Goal: Task Accomplishment & Management: Manage account settings

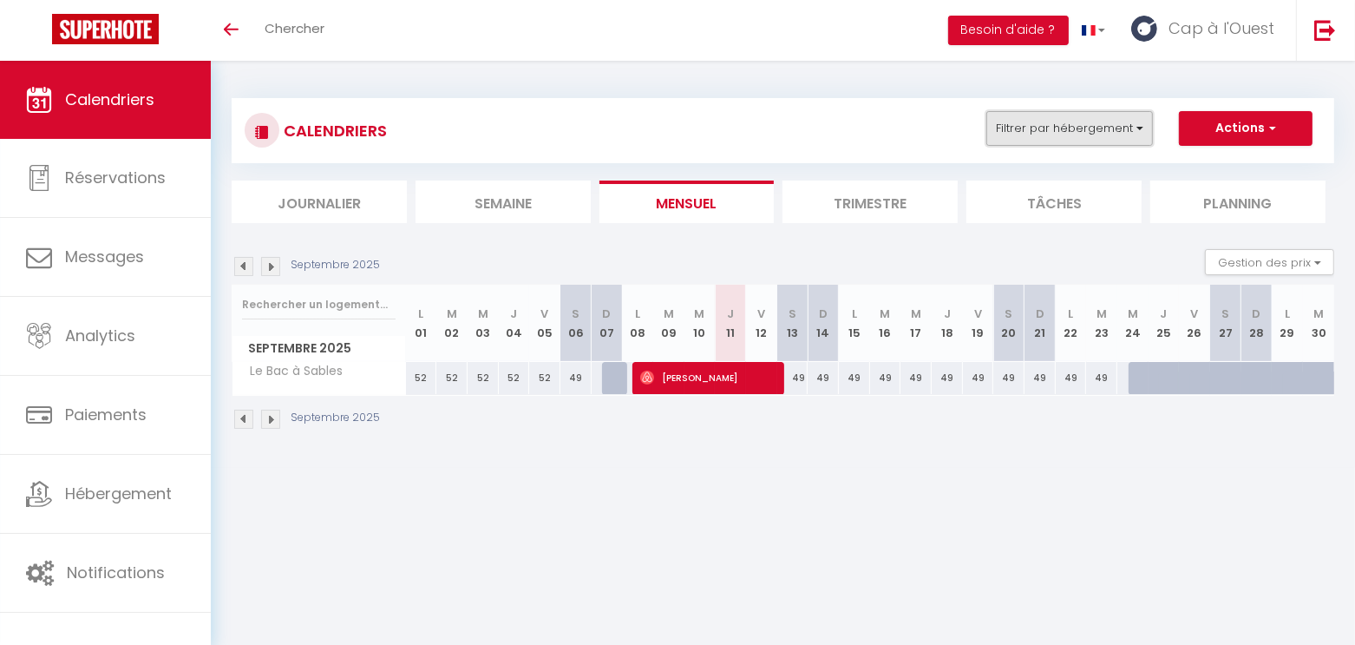
click at [1113, 126] on button "Filtrer par hébergement" at bounding box center [1069, 128] width 167 height 35
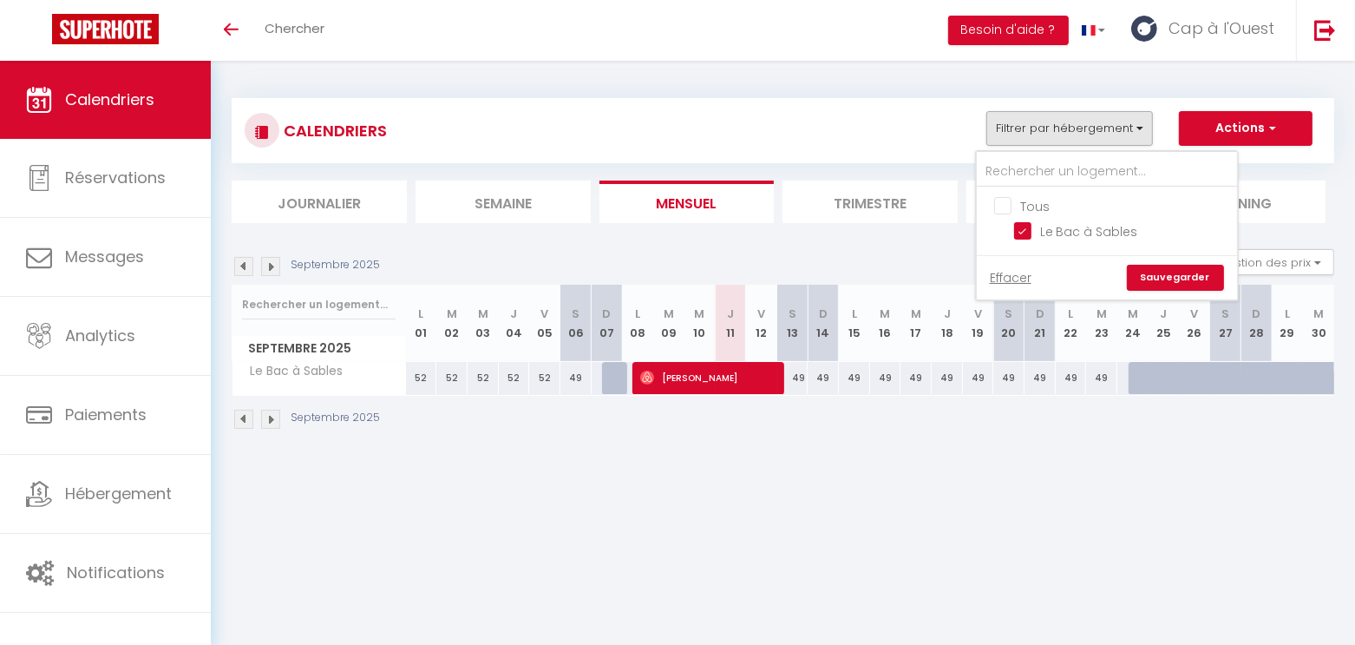
click at [1030, 206] on input "Tous" at bounding box center [1124, 204] width 260 height 17
checkbox input "false"
click at [1032, 179] on input "text" at bounding box center [1107, 171] width 260 height 31
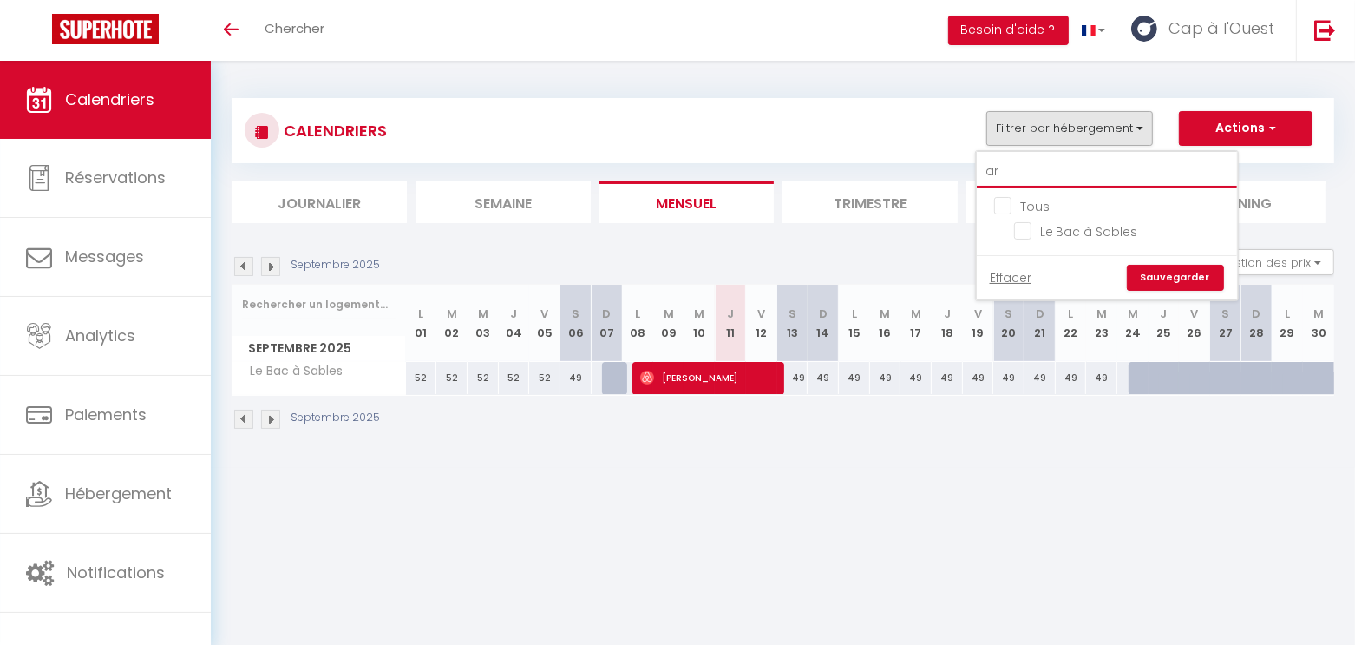
type input "arm"
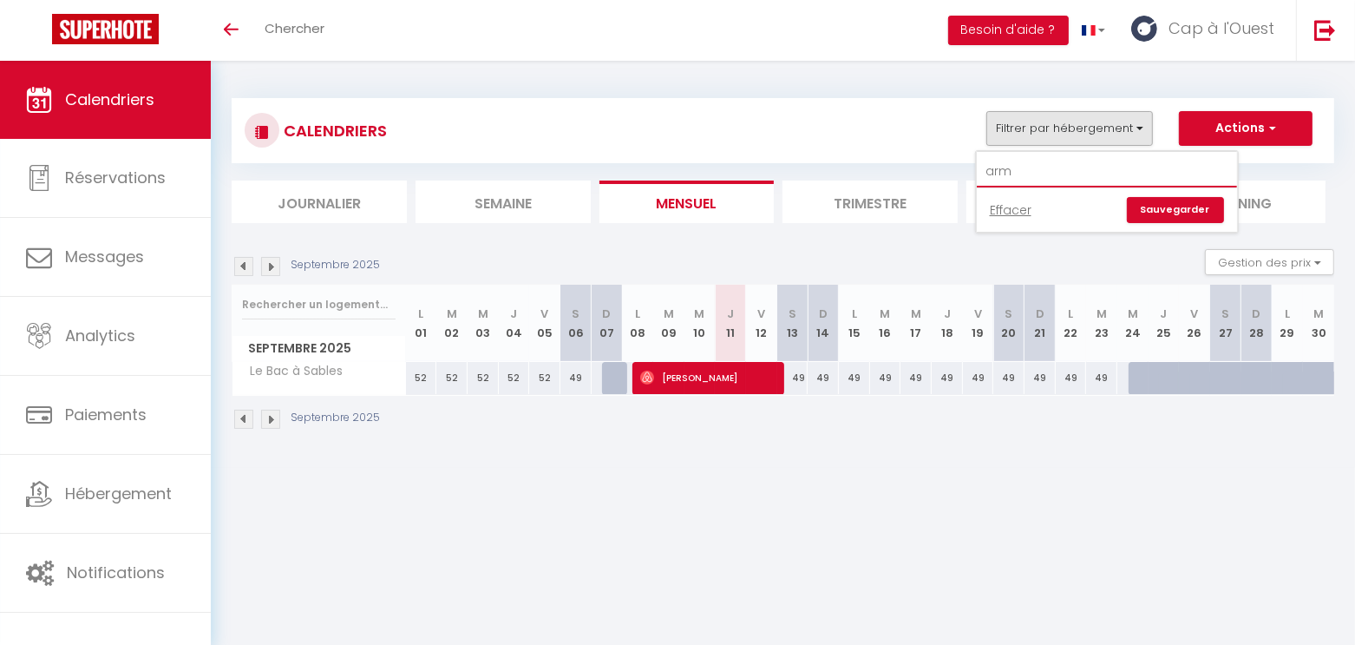
click at [157, 105] on link "Calendriers" at bounding box center [105, 100] width 211 height 78
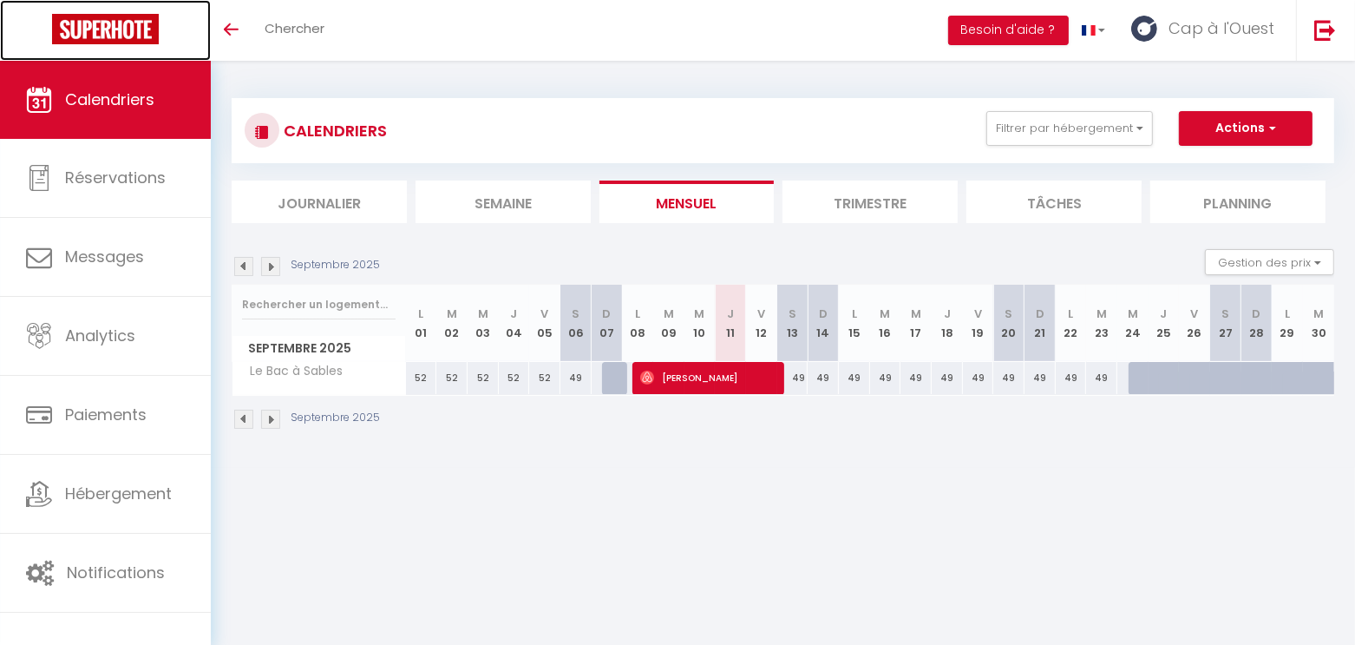
click at [131, 46] on link at bounding box center [105, 30] width 211 height 61
click at [137, 28] on img at bounding box center [105, 29] width 107 height 30
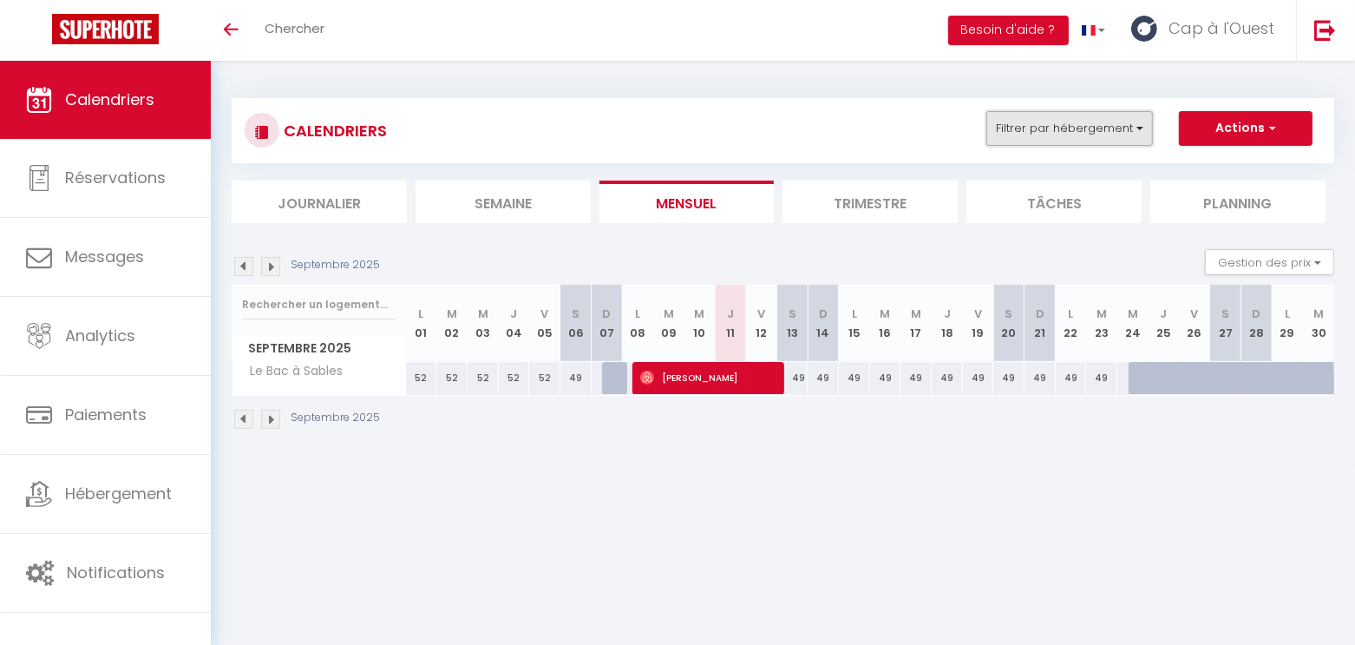
click at [1074, 136] on button "Filtrer par hébergement" at bounding box center [1069, 128] width 167 height 35
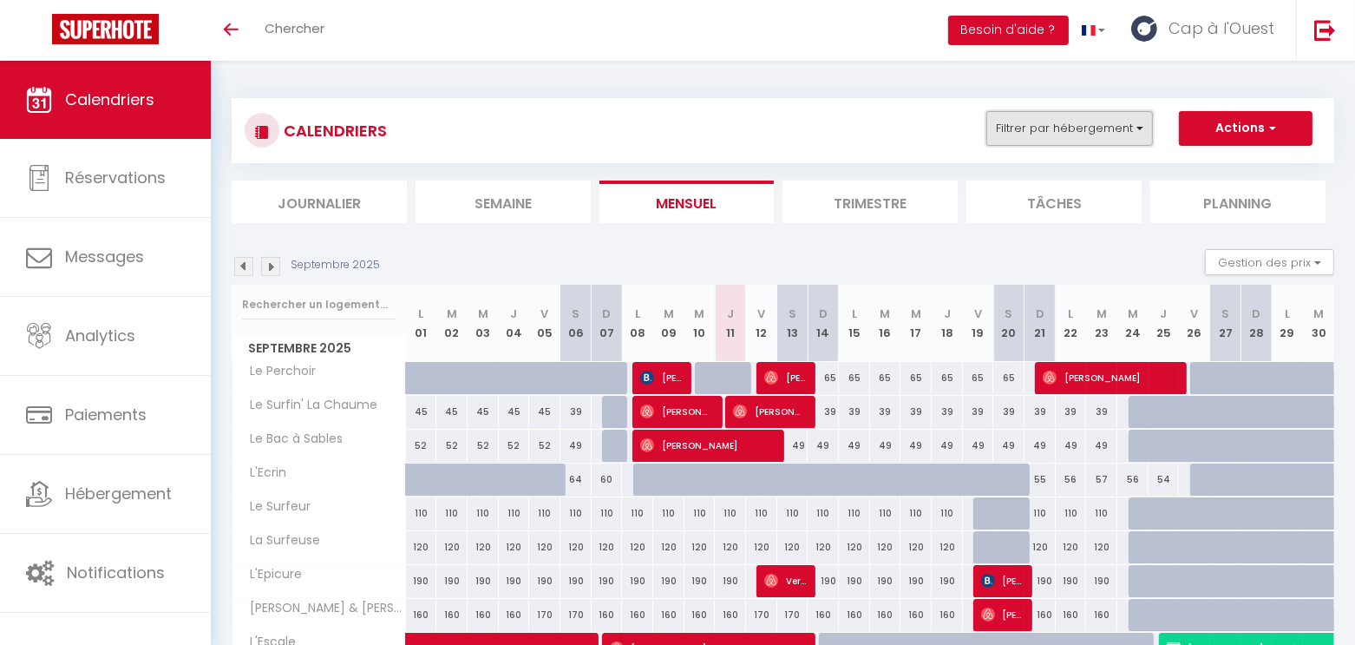
click at [1129, 121] on button "Filtrer par hébergement" at bounding box center [1069, 128] width 167 height 35
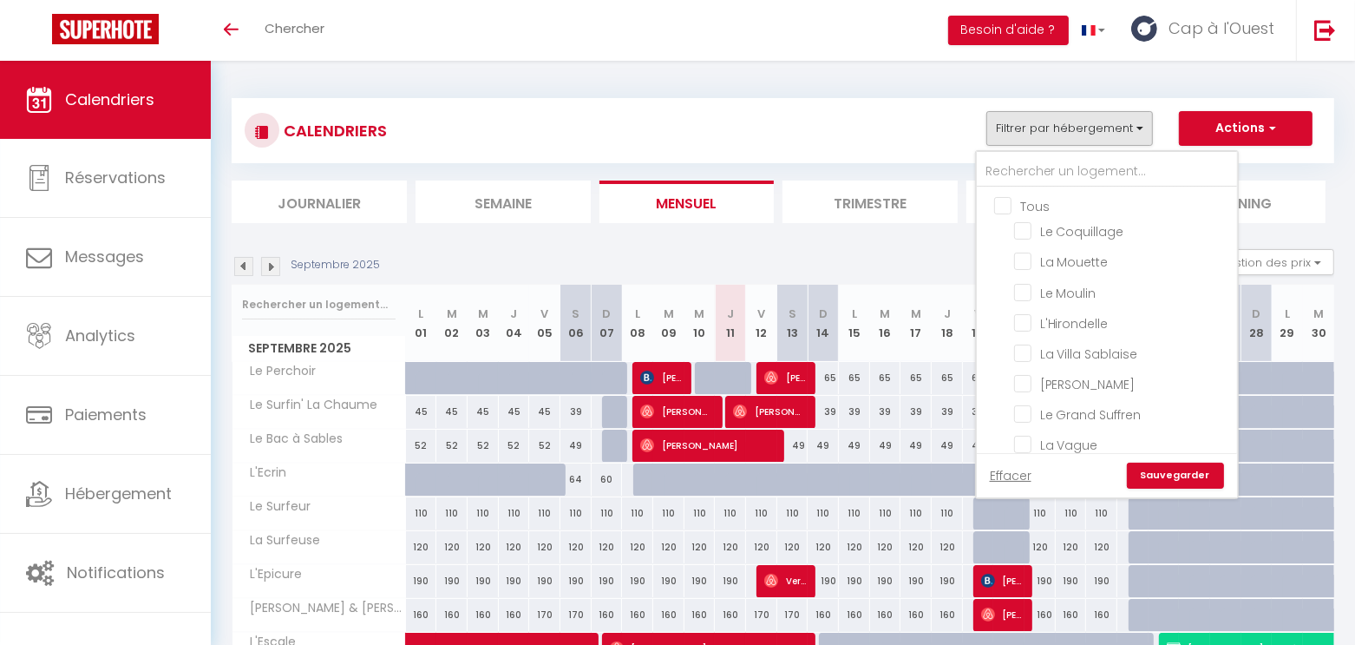
click at [1032, 202] on input "Tous" at bounding box center [1124, 204] width 260 height 17
checkbox input "true"
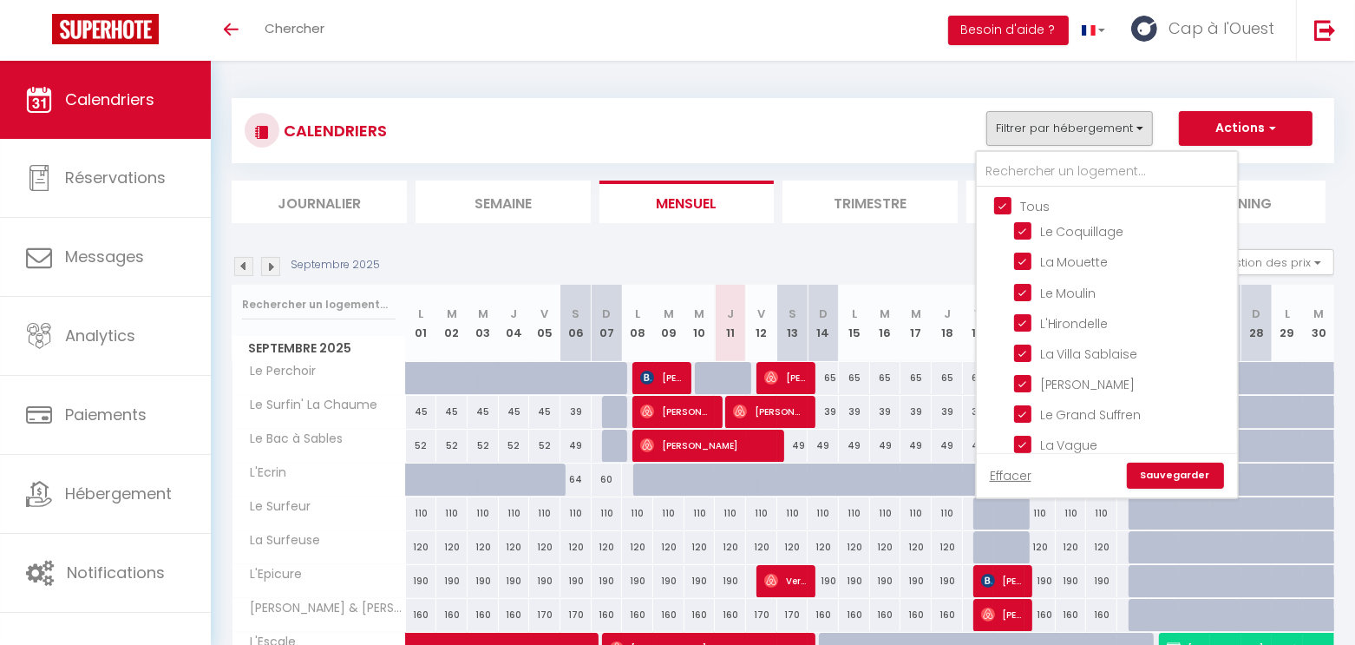
checkbox input "true"
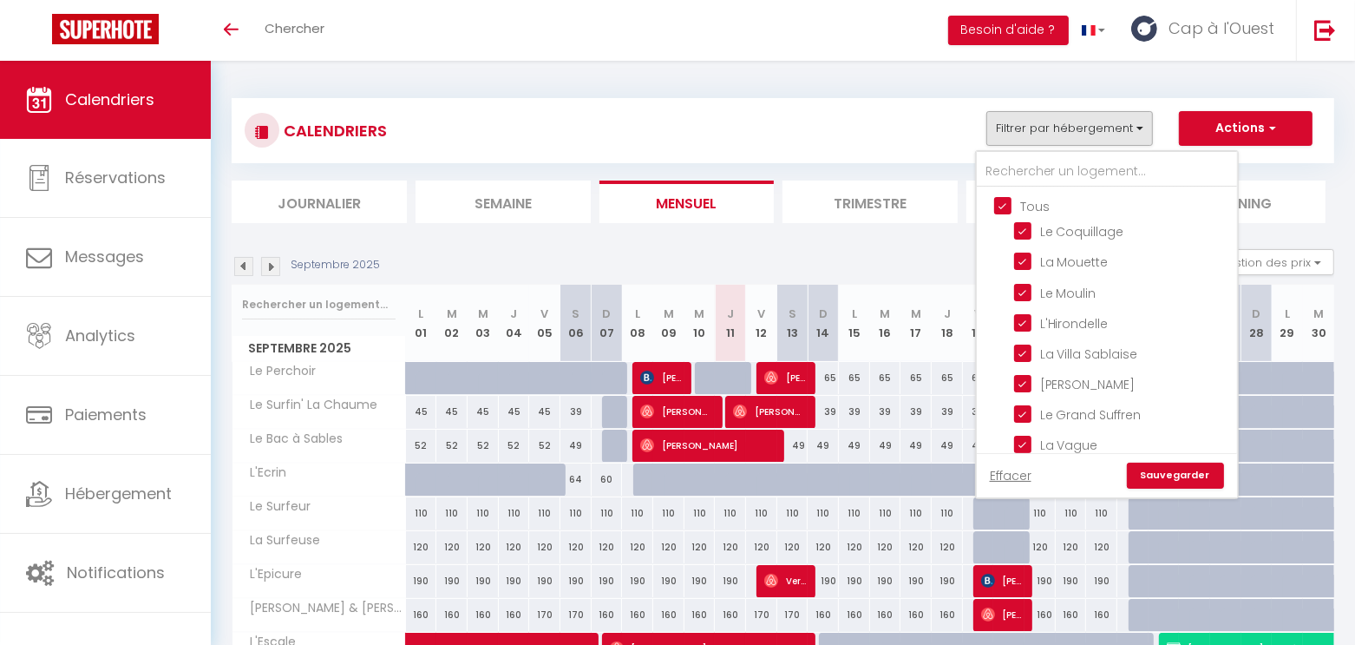
checkbox input "true"
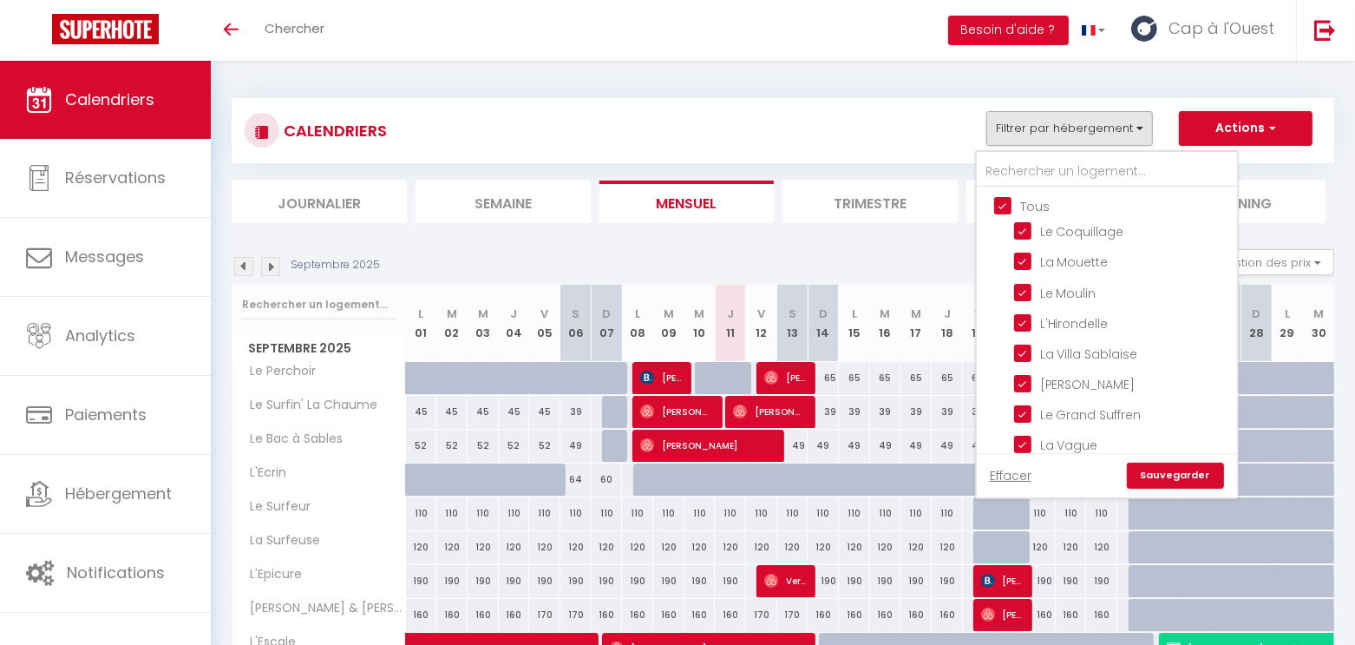
checkbox input "true"
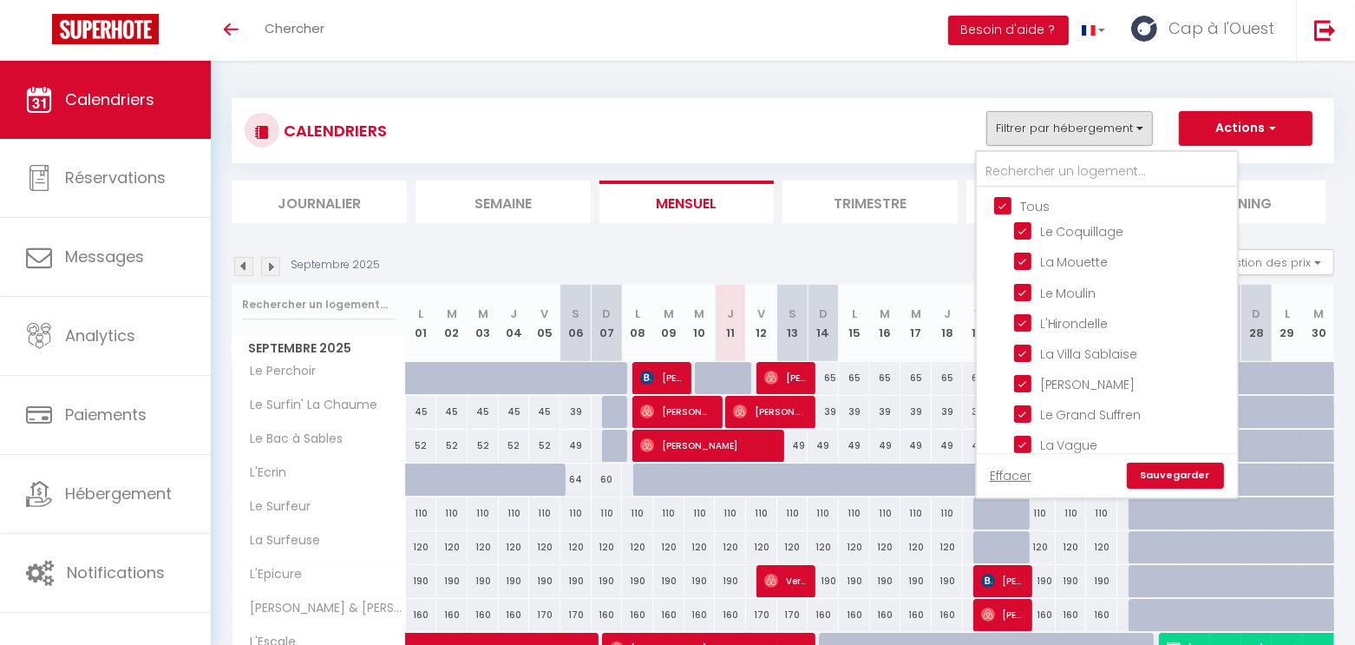
checkbox input "true"
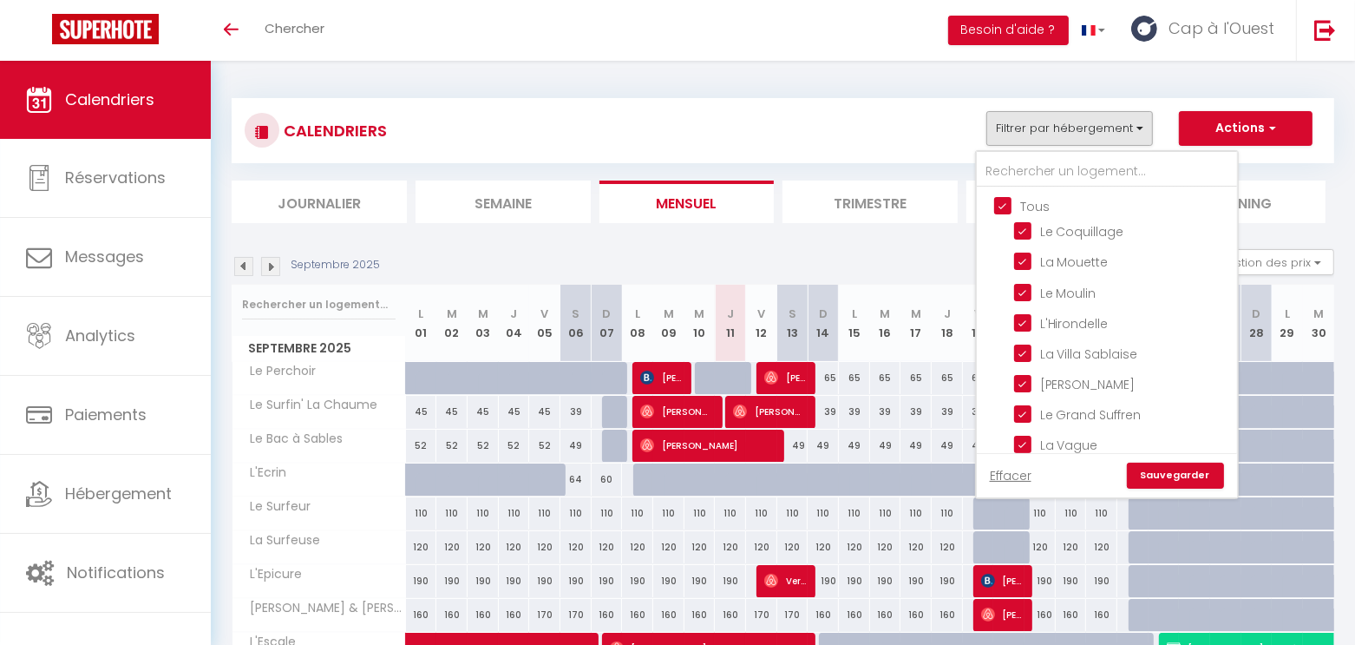
checkbox input "true"
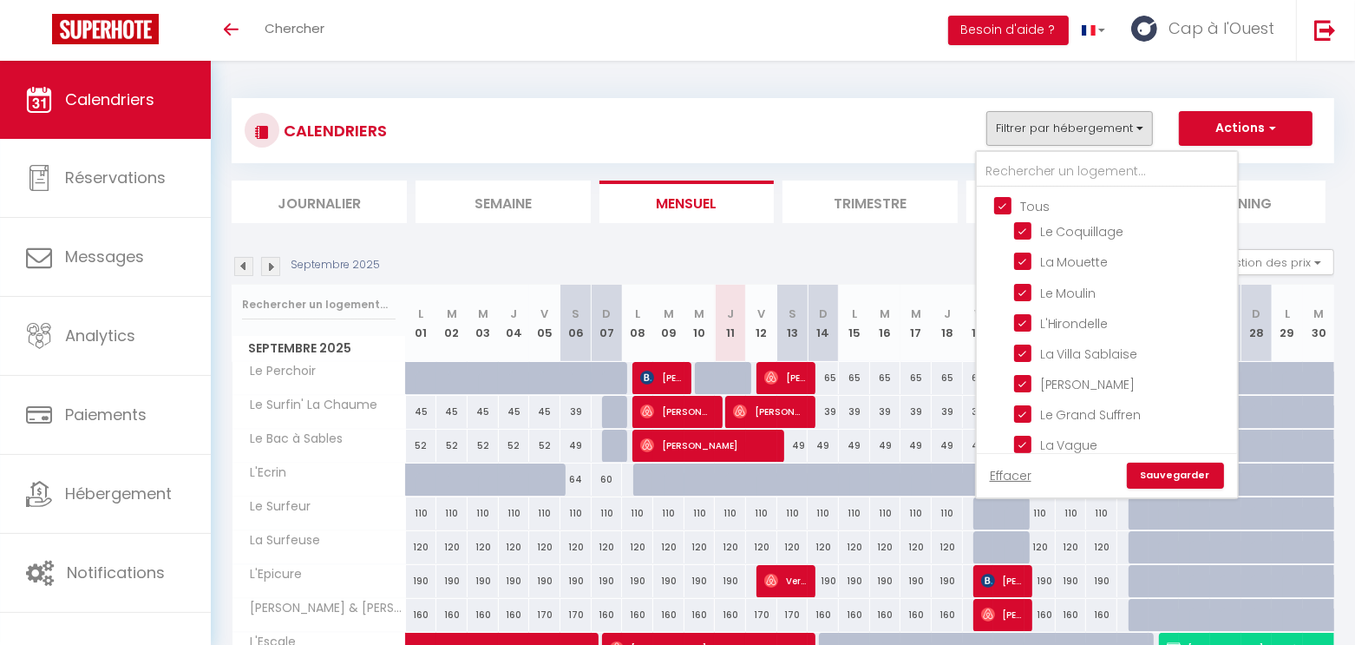
checkbox input "true"
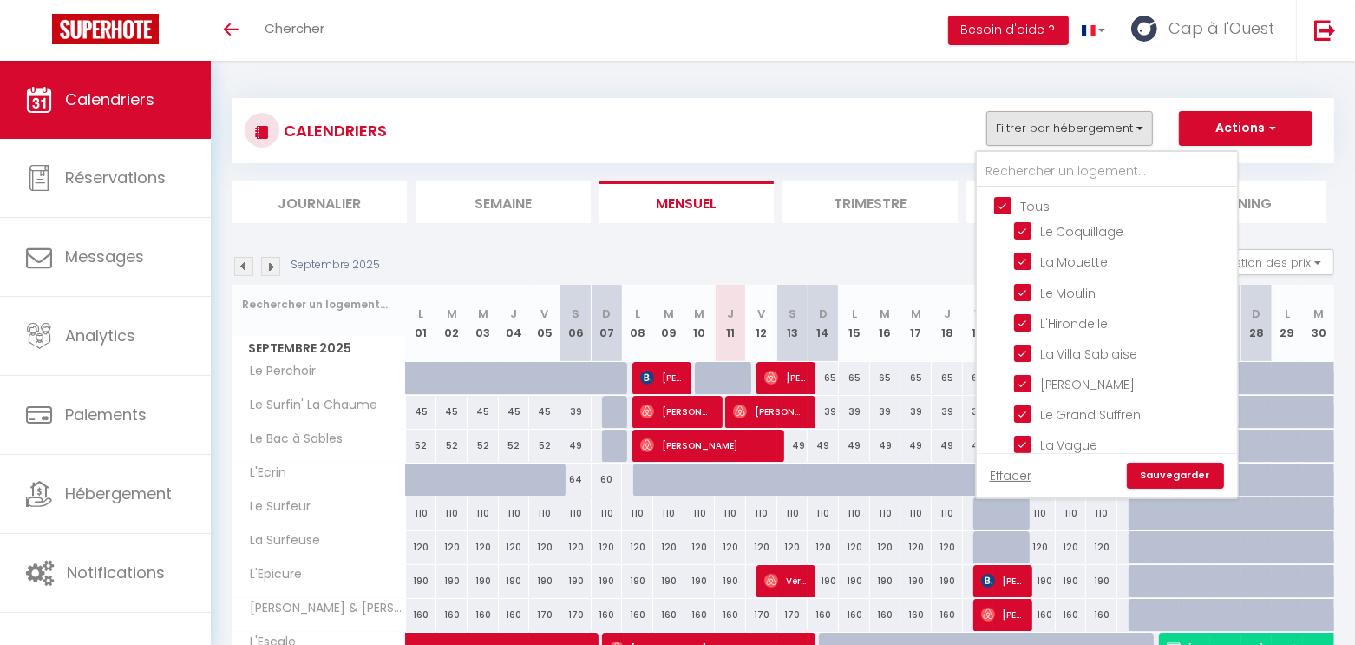
checkbox input "true"
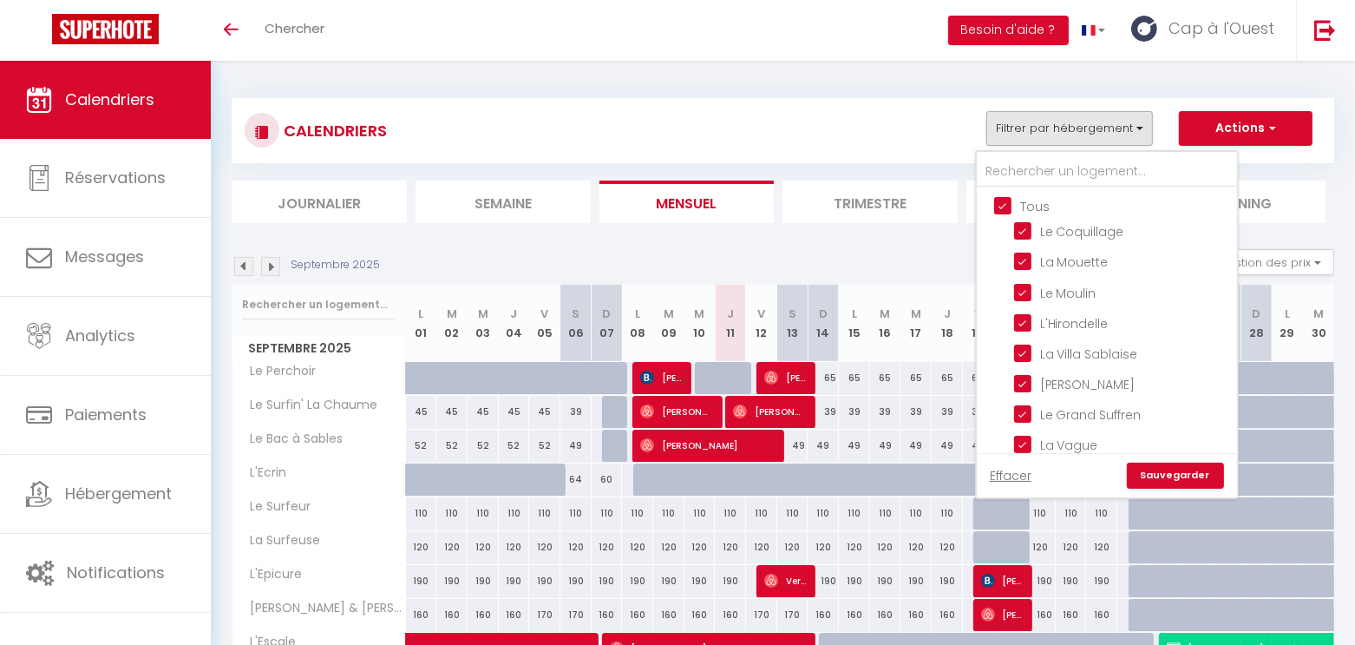
checkbox input "true"
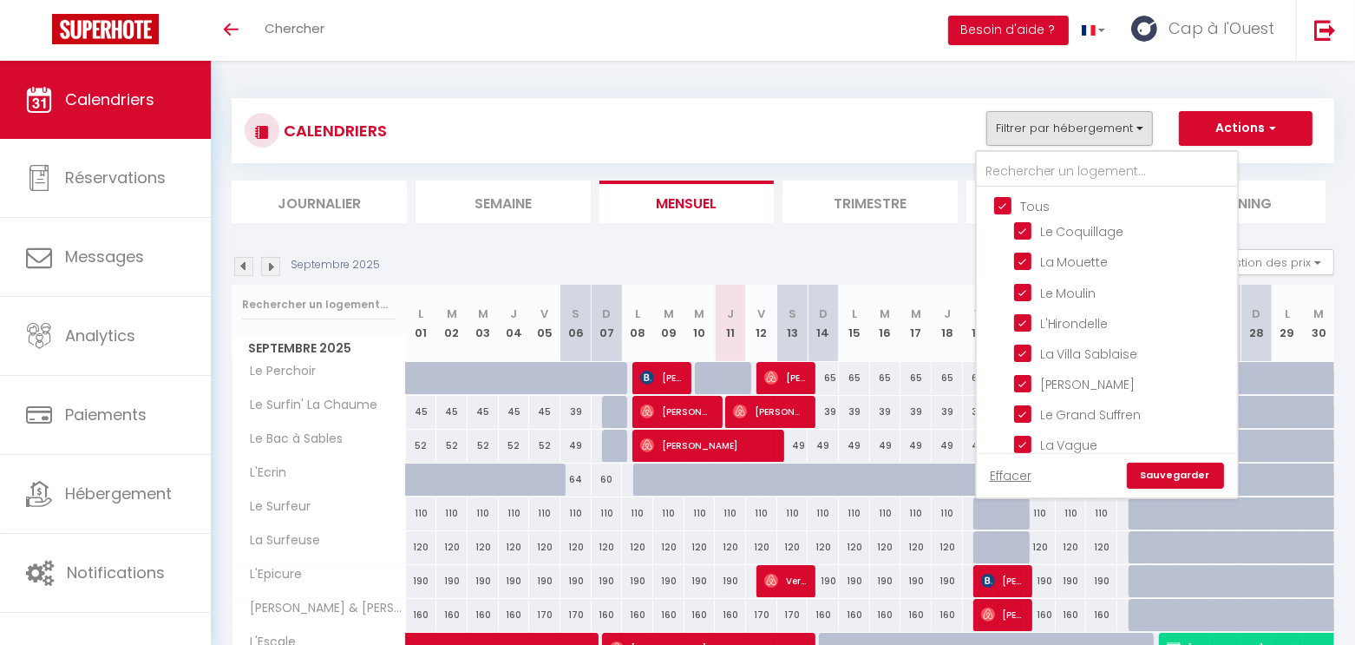
checkbox input "true"
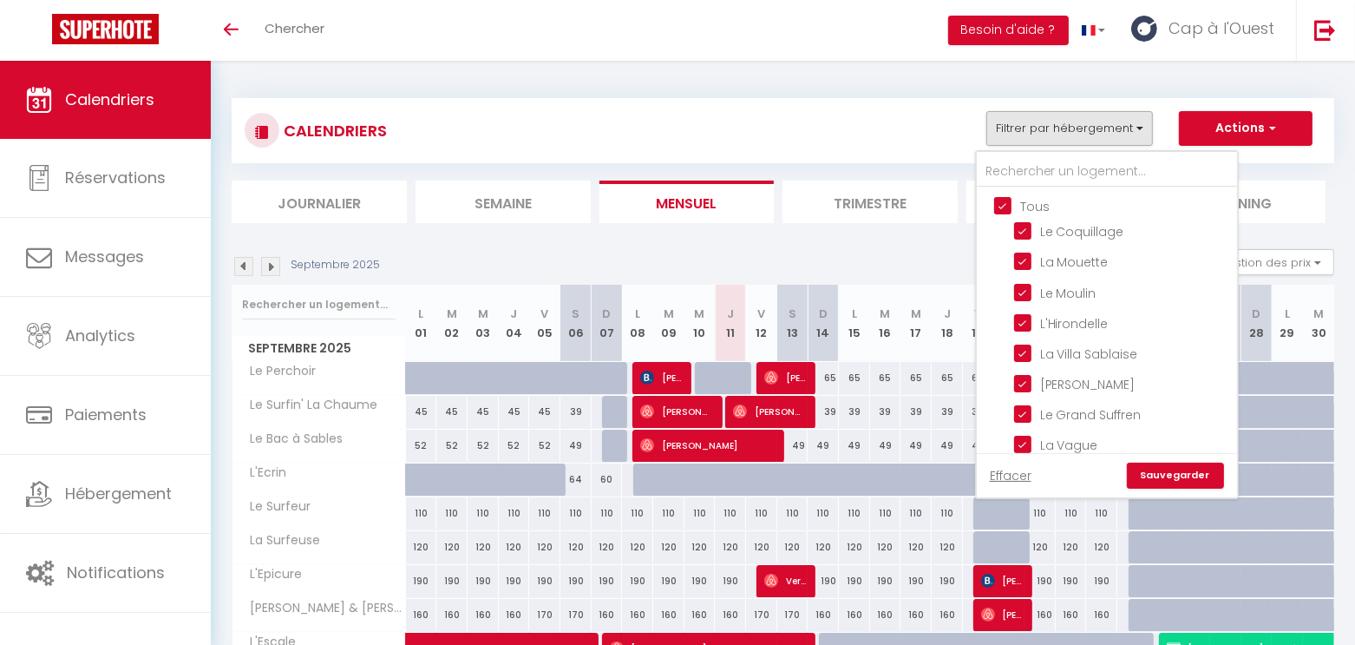
checkbox input "true"
click at [1032, 202] on input "Tous" at bounding box center [1124, 204] width 260 height 17
checkbox input "false"
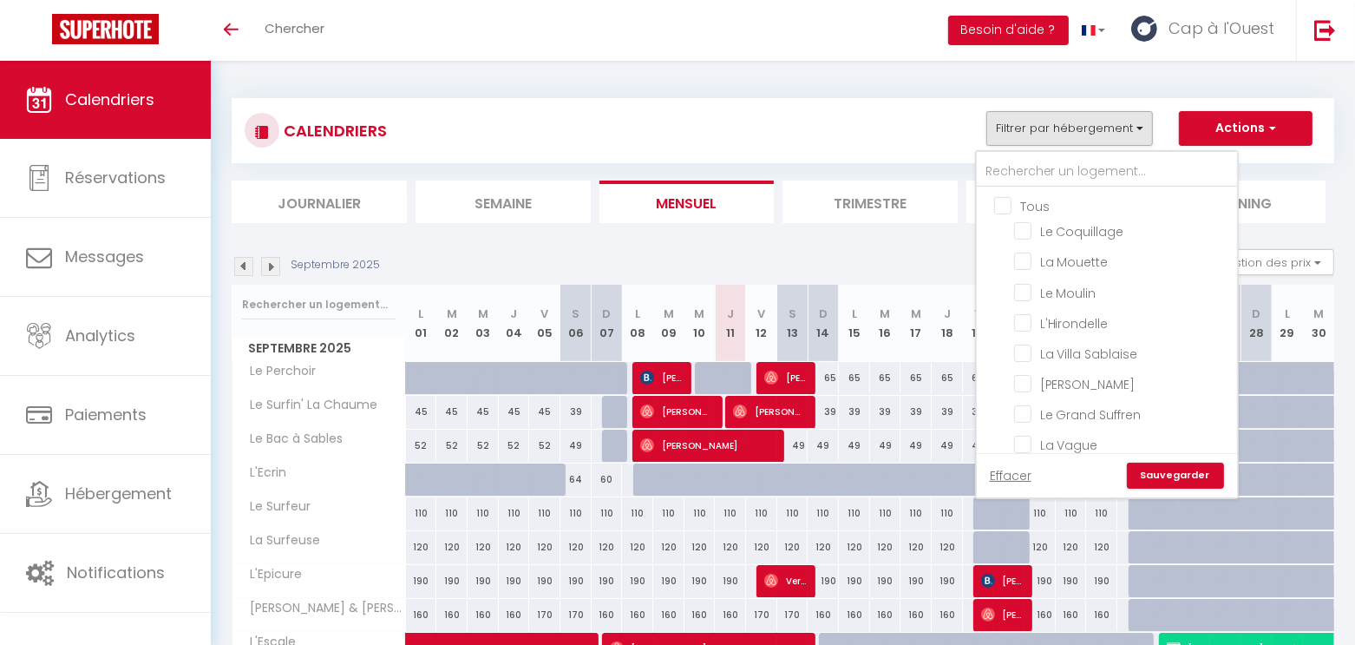
checkbox input "false"
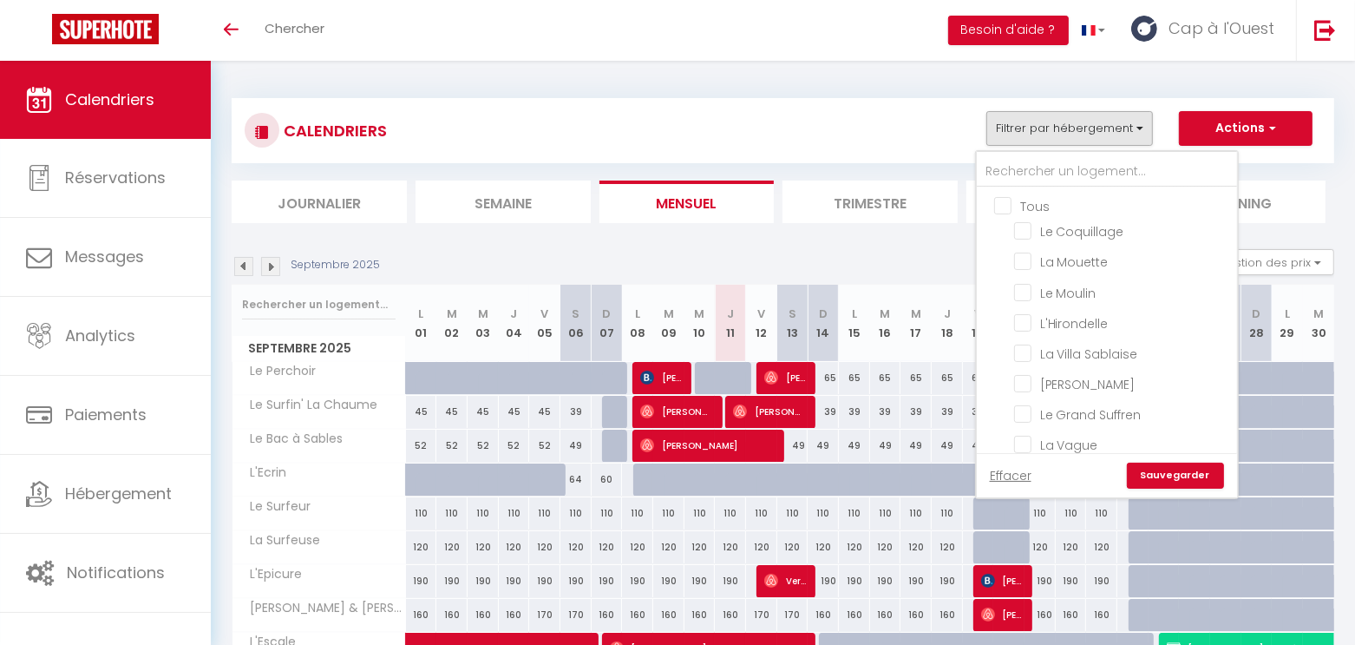
checkbox input "false"
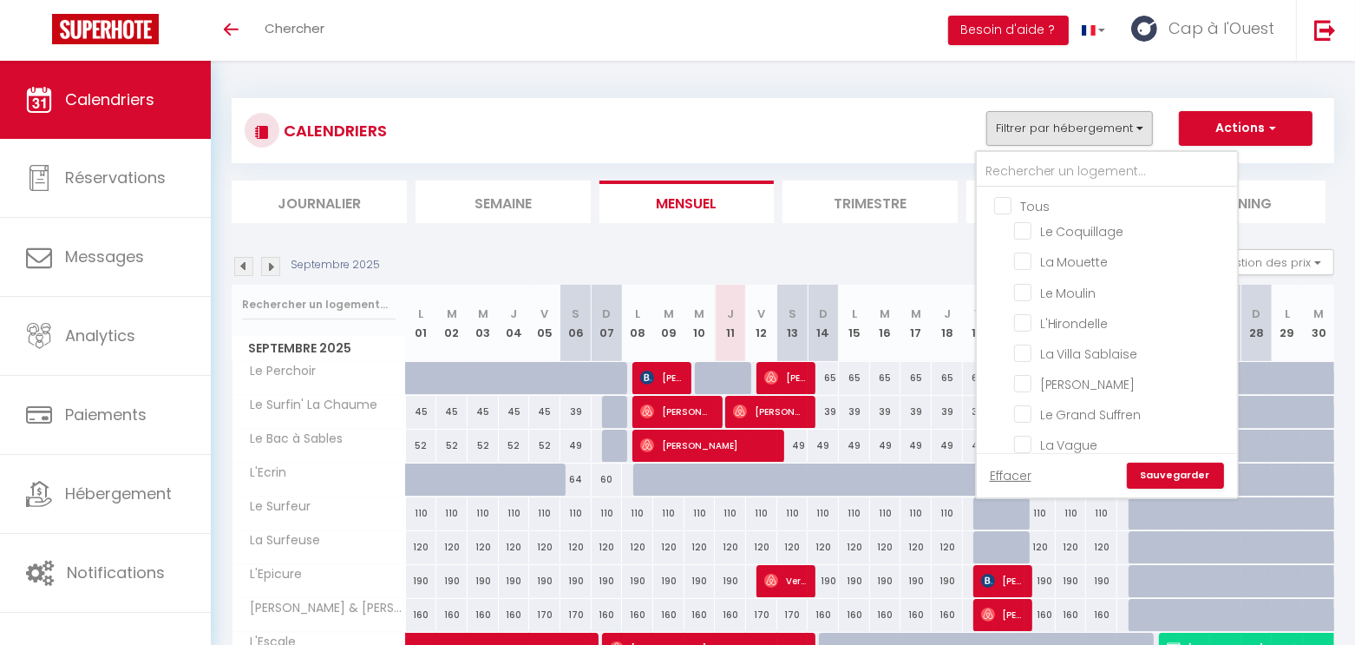
checkbox input "false"
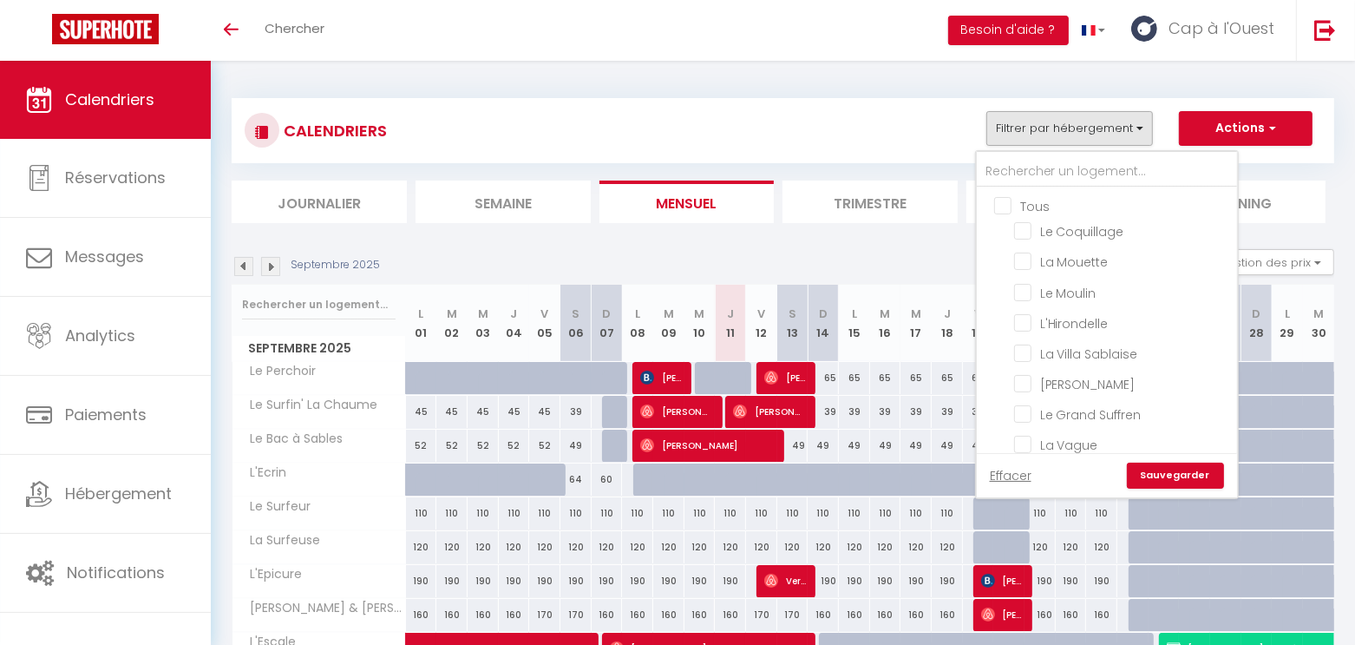
checkbox input "false"
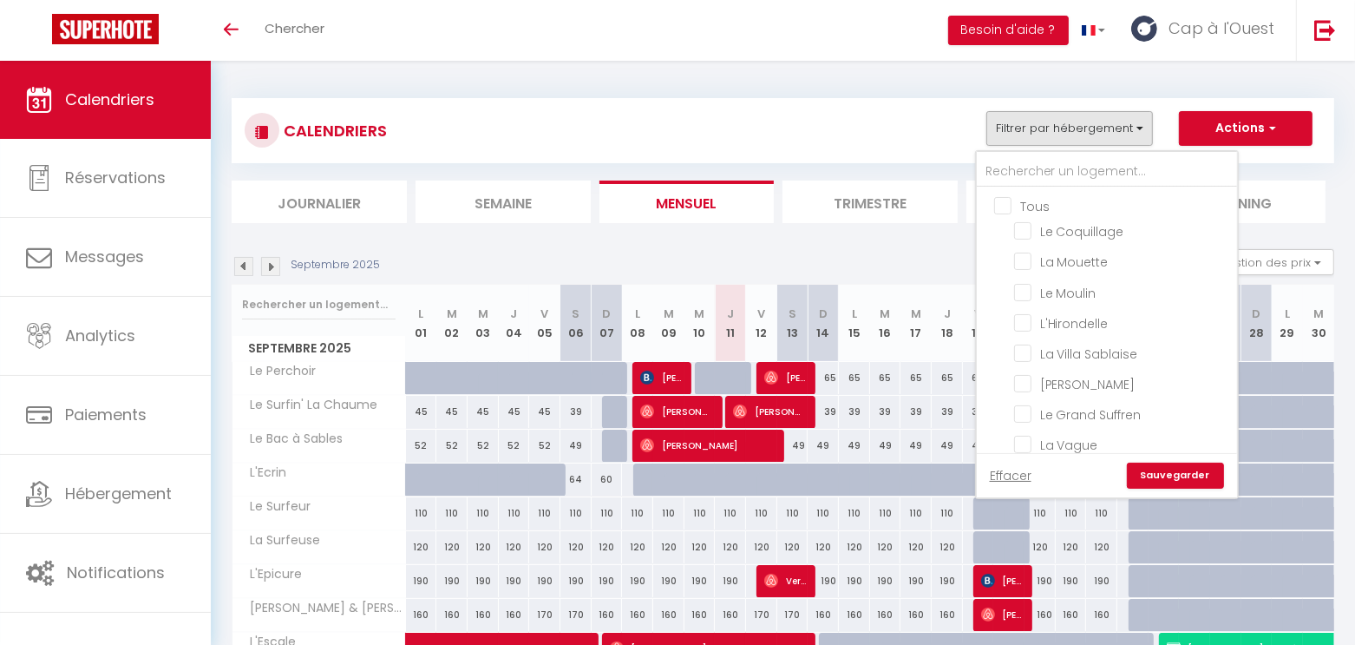
checkbox input "false"
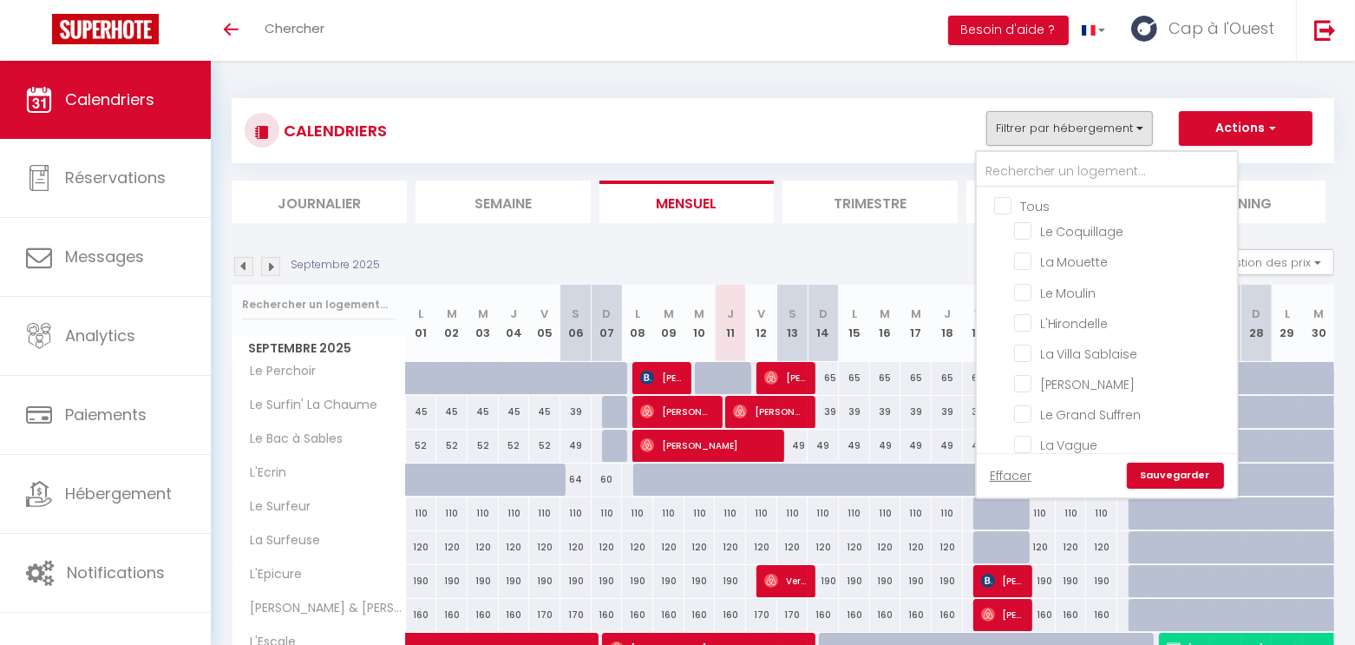
checkbox input "false"
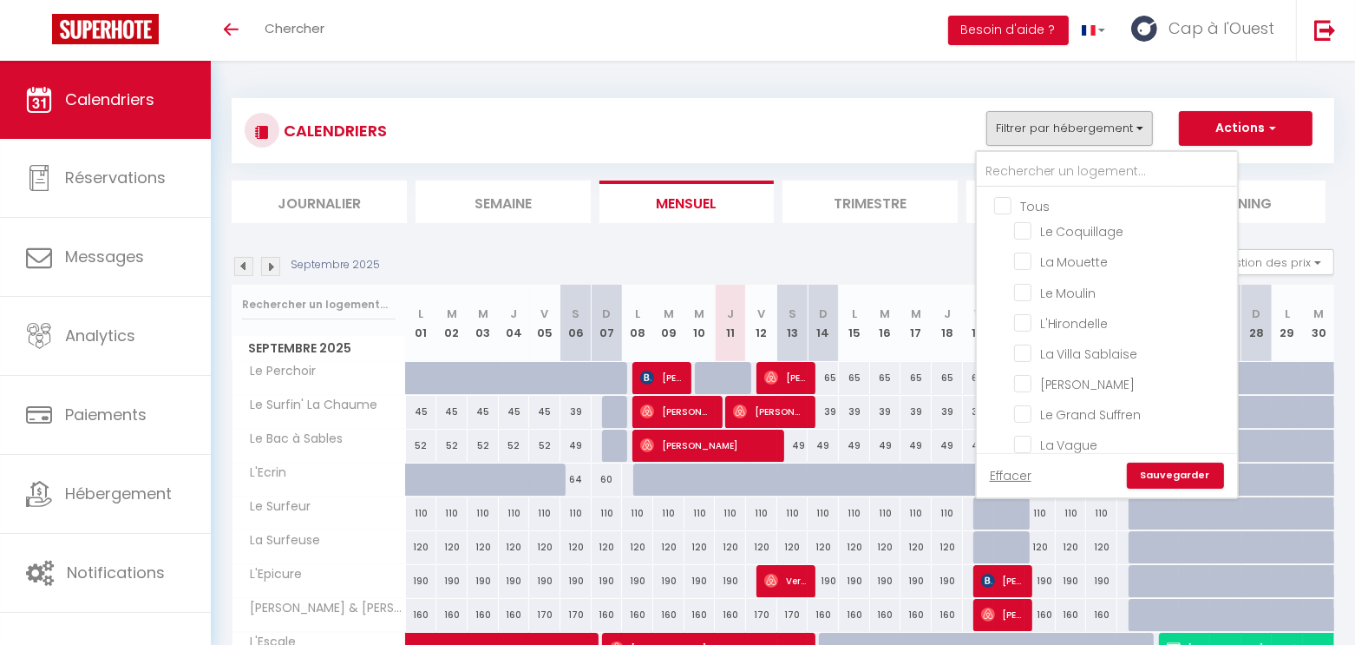
checkbox input "false"
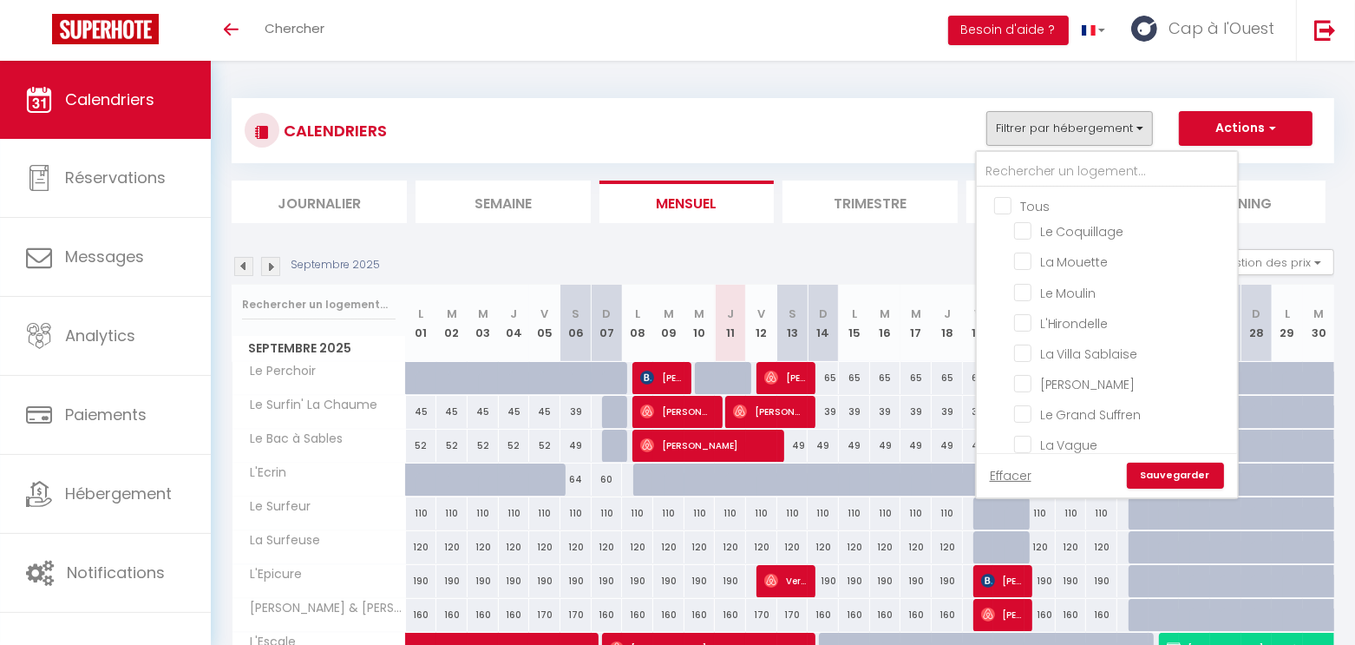
checkbox input "false"
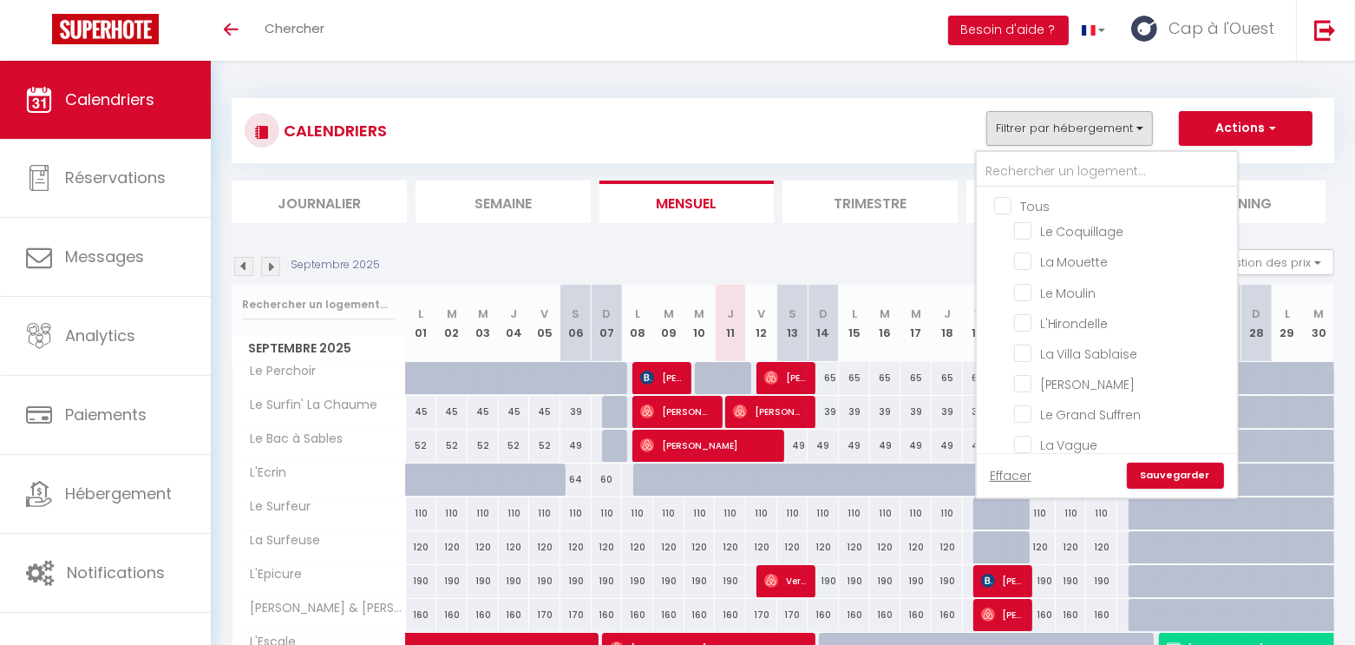
checkbox input "false"
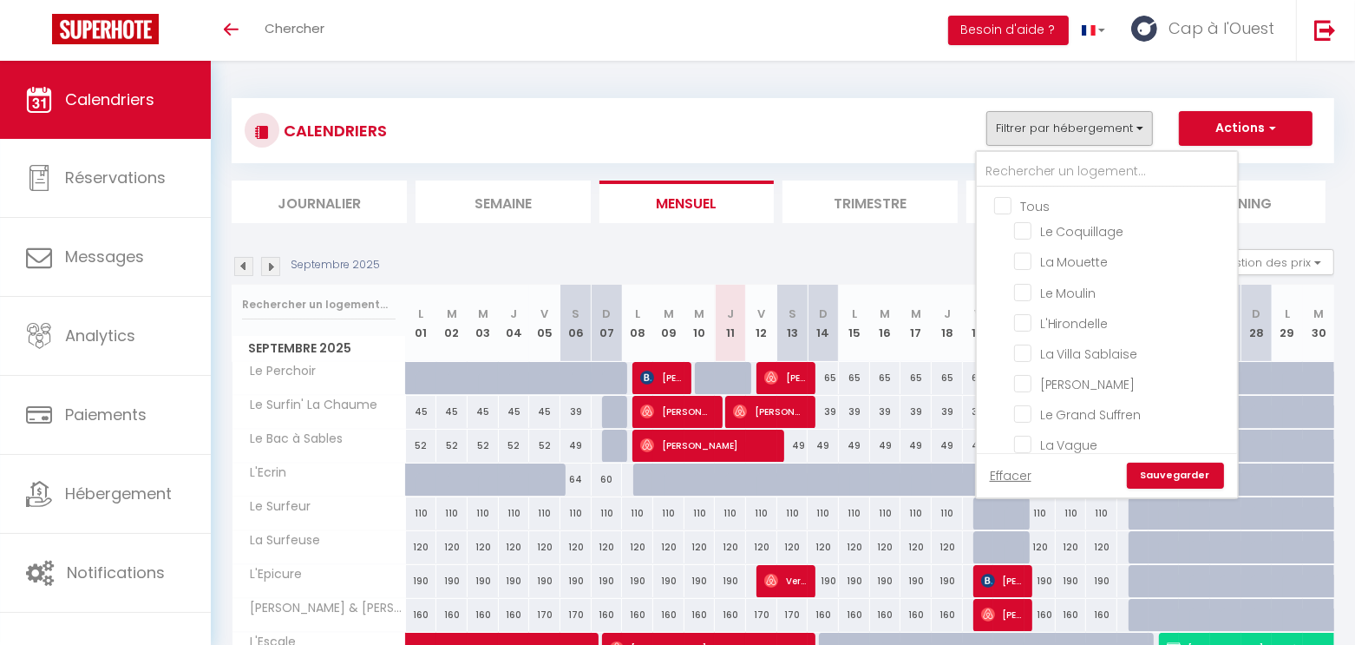
checkbox input "false"
click at [1043, 175] on input "text" at bounding box center [1107, 171] width 260 height 31
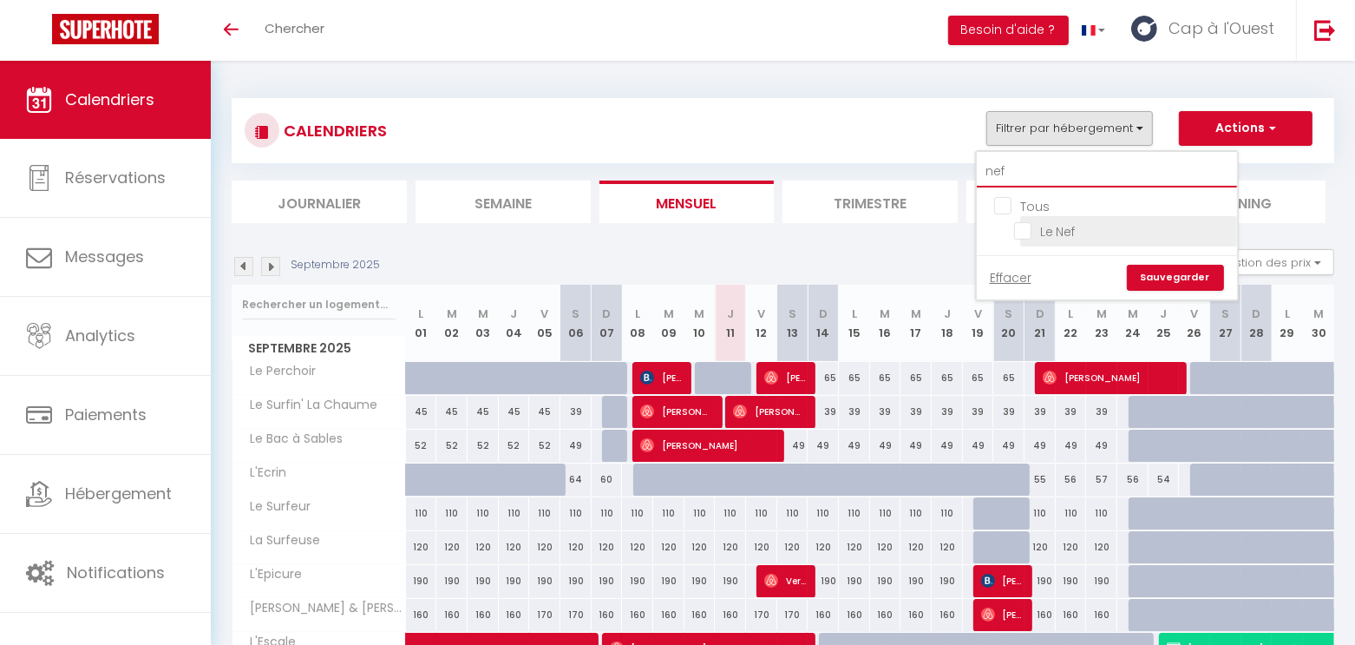
type input "nef"
click at [1054, 230] on input "Le Nef" at bounding box center [1122, 229] width 217 height 17
checkbox input "true"
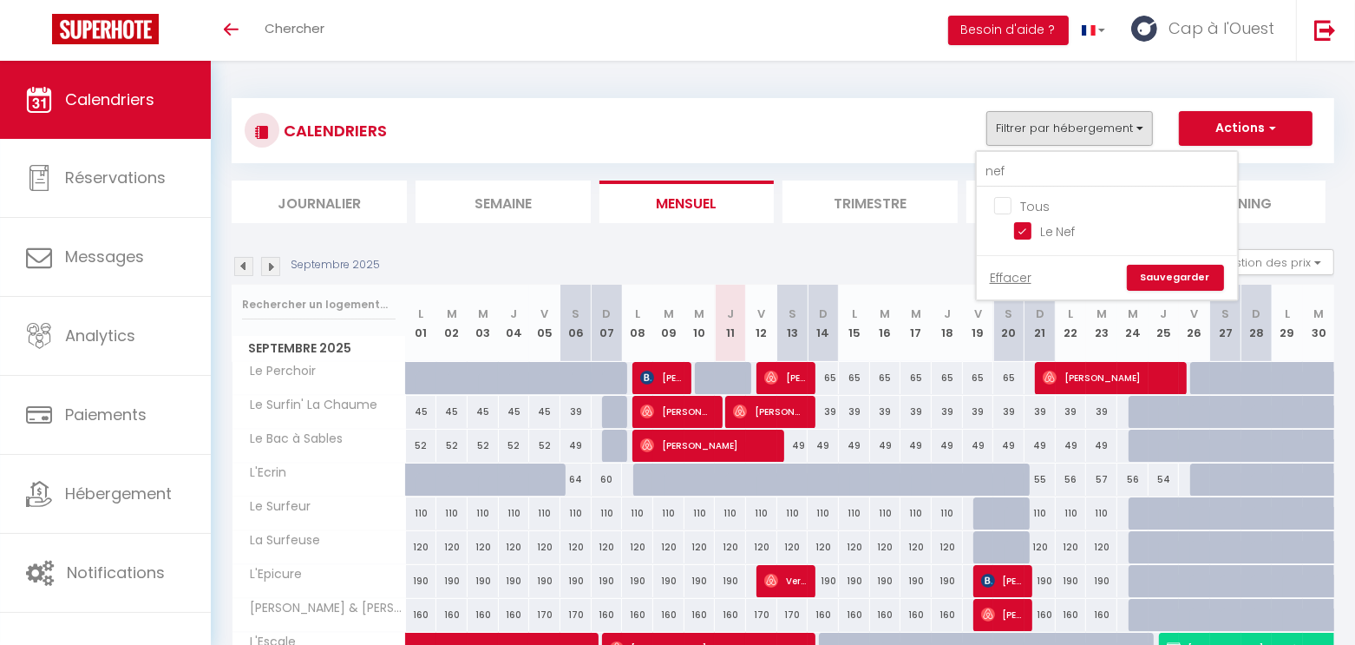
click at [1163, 275] on link "Sauvegarder" at bounding box center [1175, 278] width 97 height 26
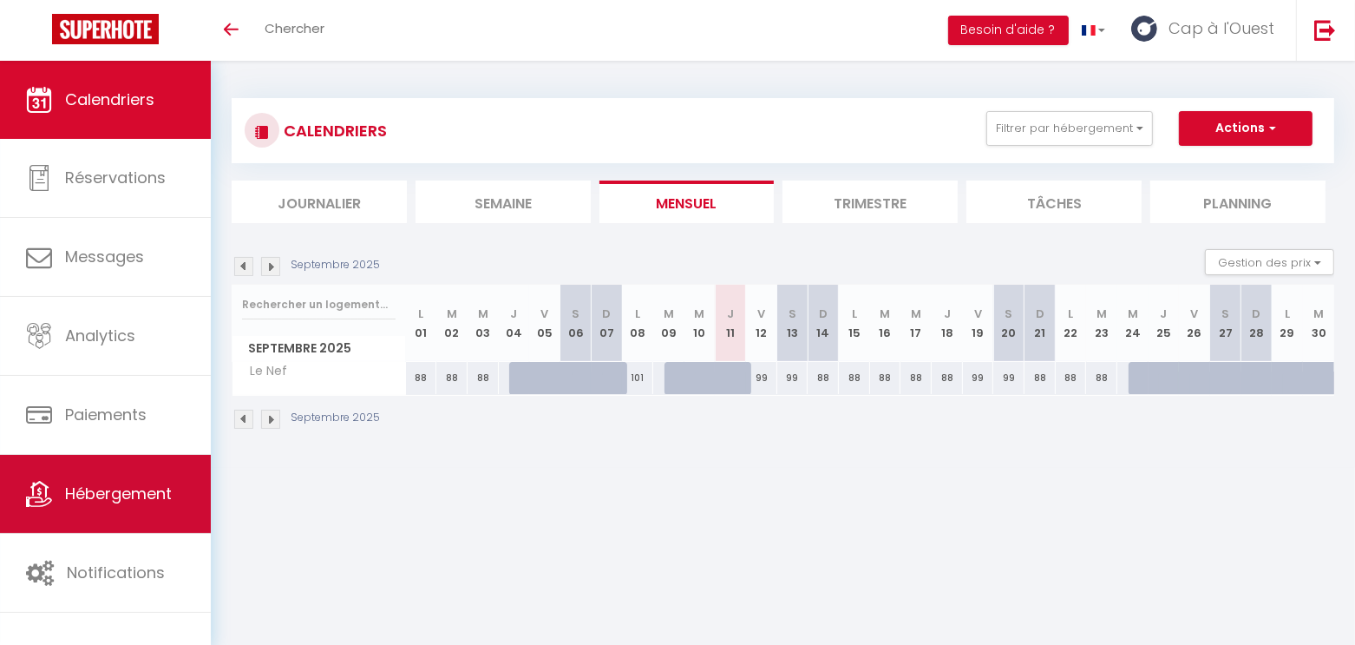
click at [121, 463] on link "Hébergement" at bounding box center [105, 494] width 211 height 78
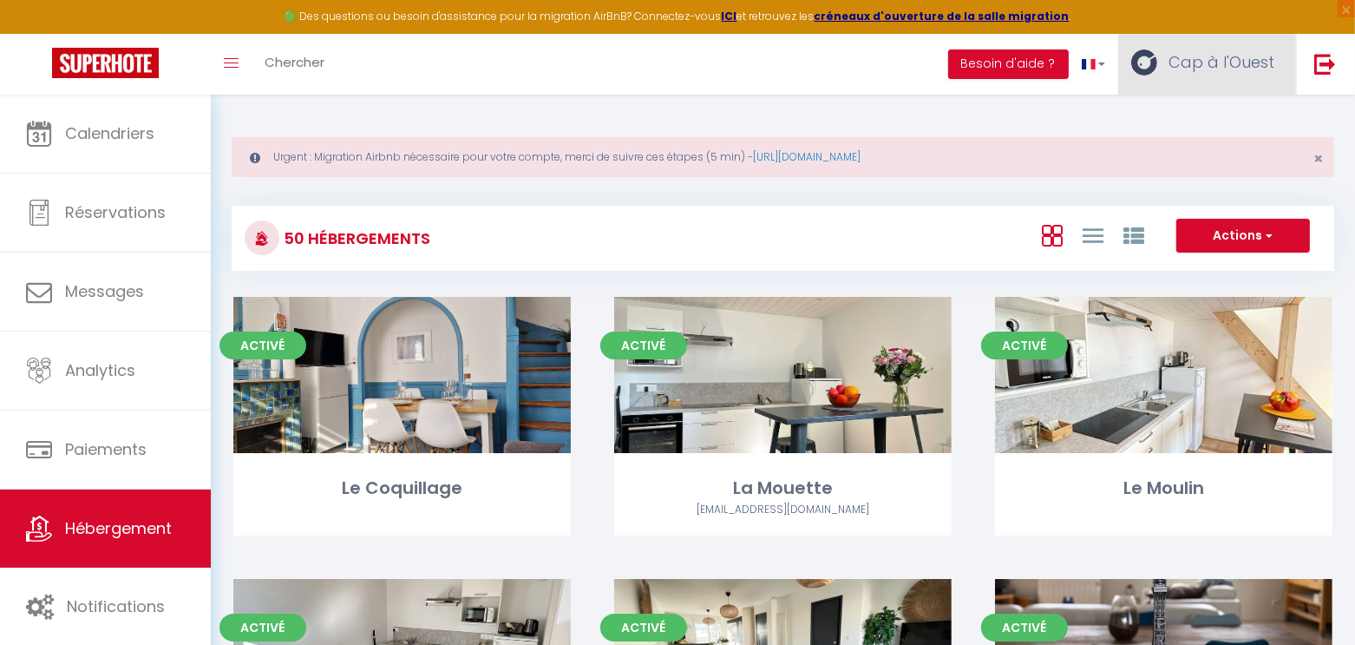
click at [1216, 81] on link "Cap à l'Ouest" at bounding box center [1207, 64] width 178 height 61
click at [1203, 124] on link "Paramètres" at bounding box center [1227, 120] width 128 height 29
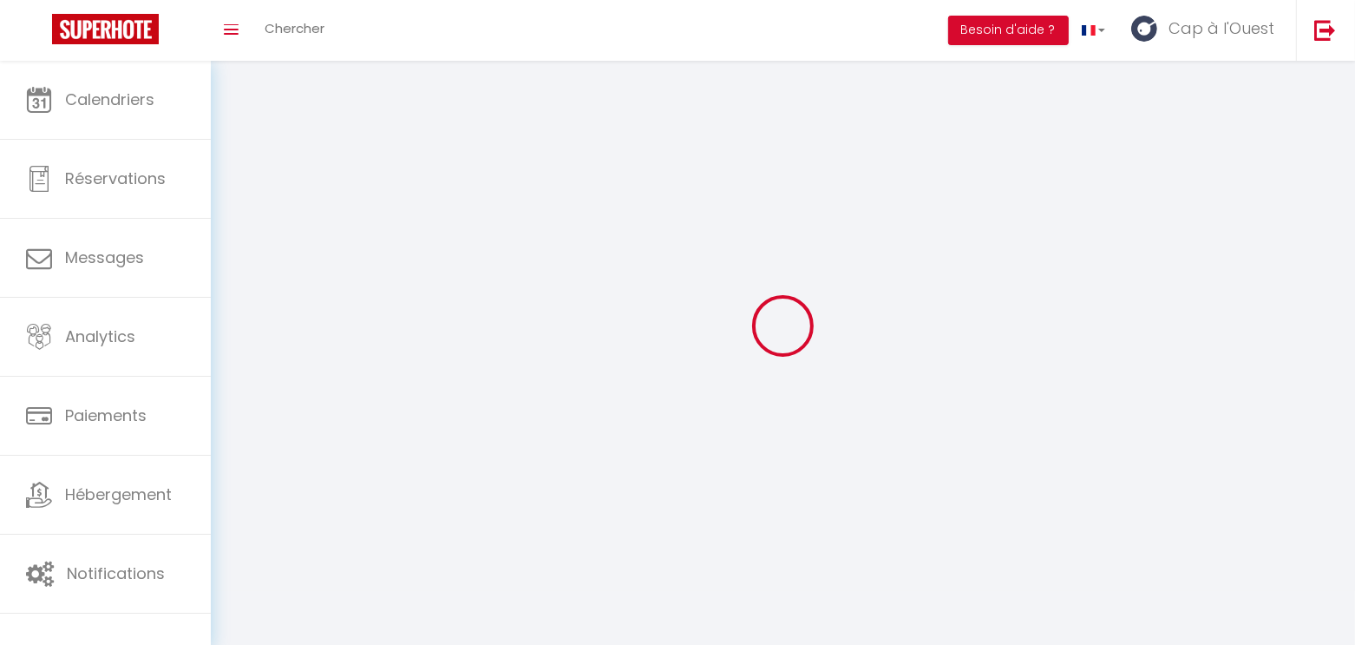
select select "28"
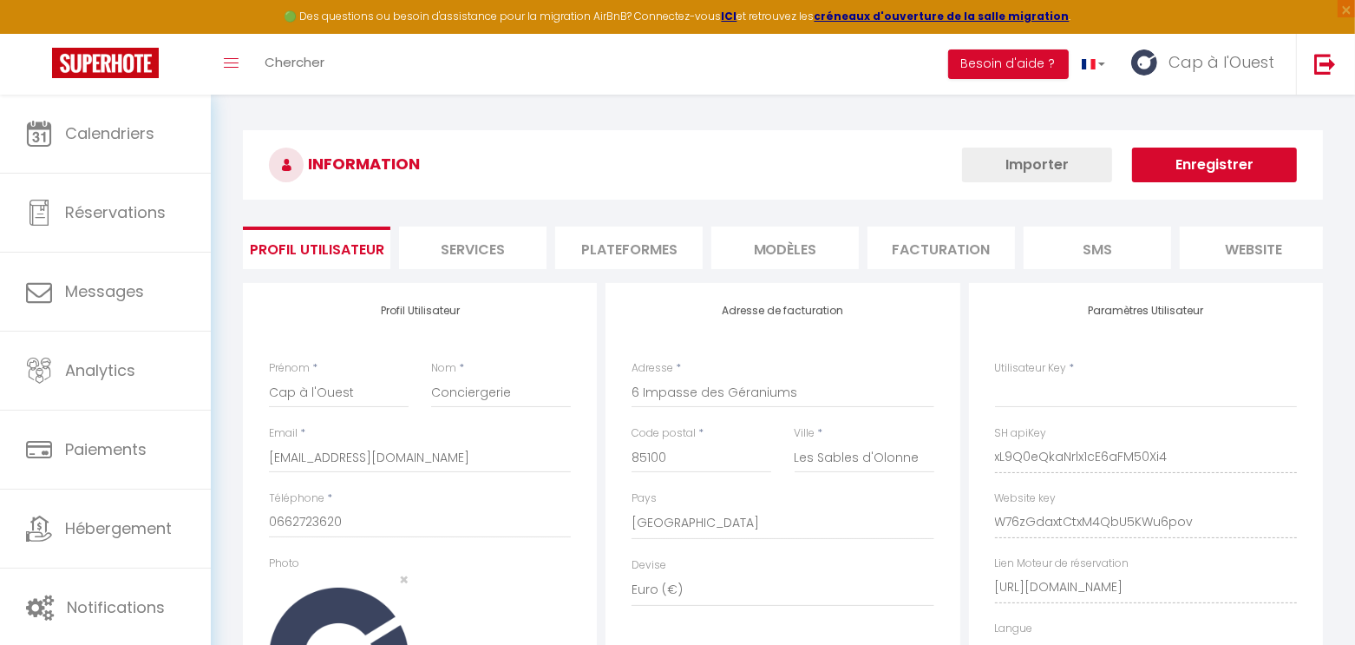
type input "xL9Q0eQkaNrlx1cE6aFM50Xi4"
type input "W76zGdaxtCtxM4QbU5KWu6pov"
type input "https://app.superhote.com/#/get-available-rentals/W76zGdaxtCtxM4QbU5KWu6pov"
select select "fr"
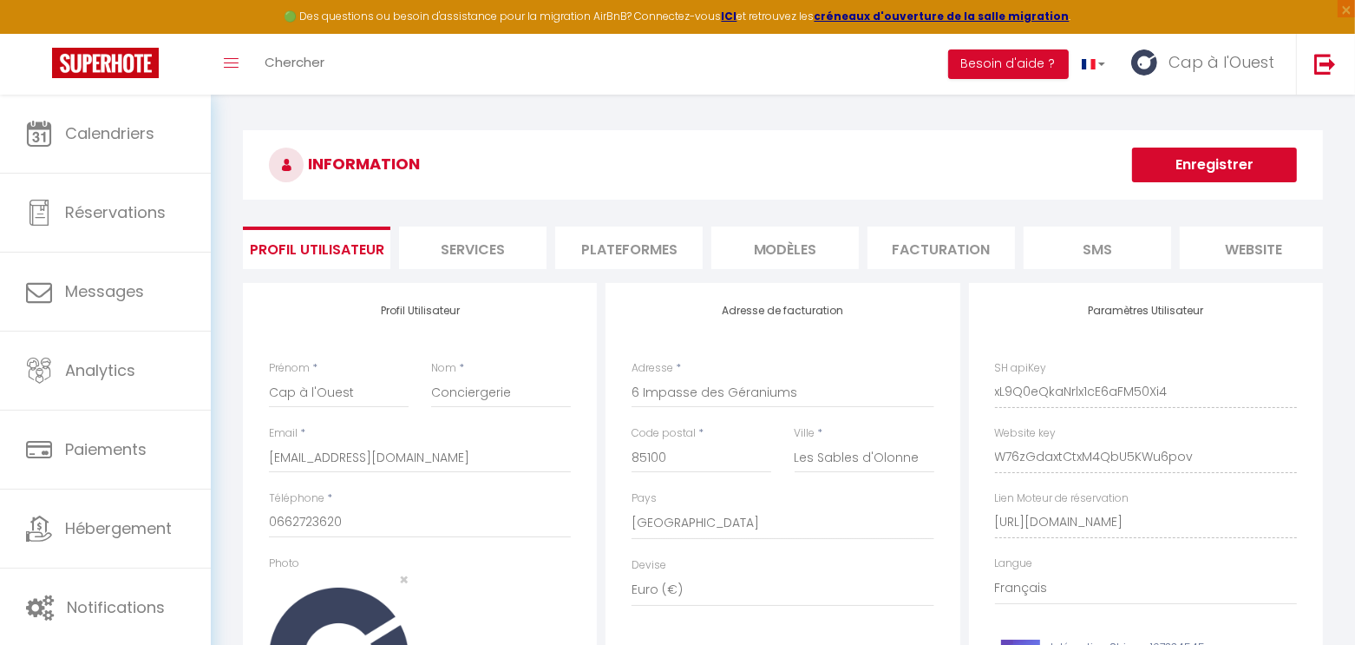
click at [613, 251] on li "Plateformes" at bounding box center [628, 247] width 147 height 43
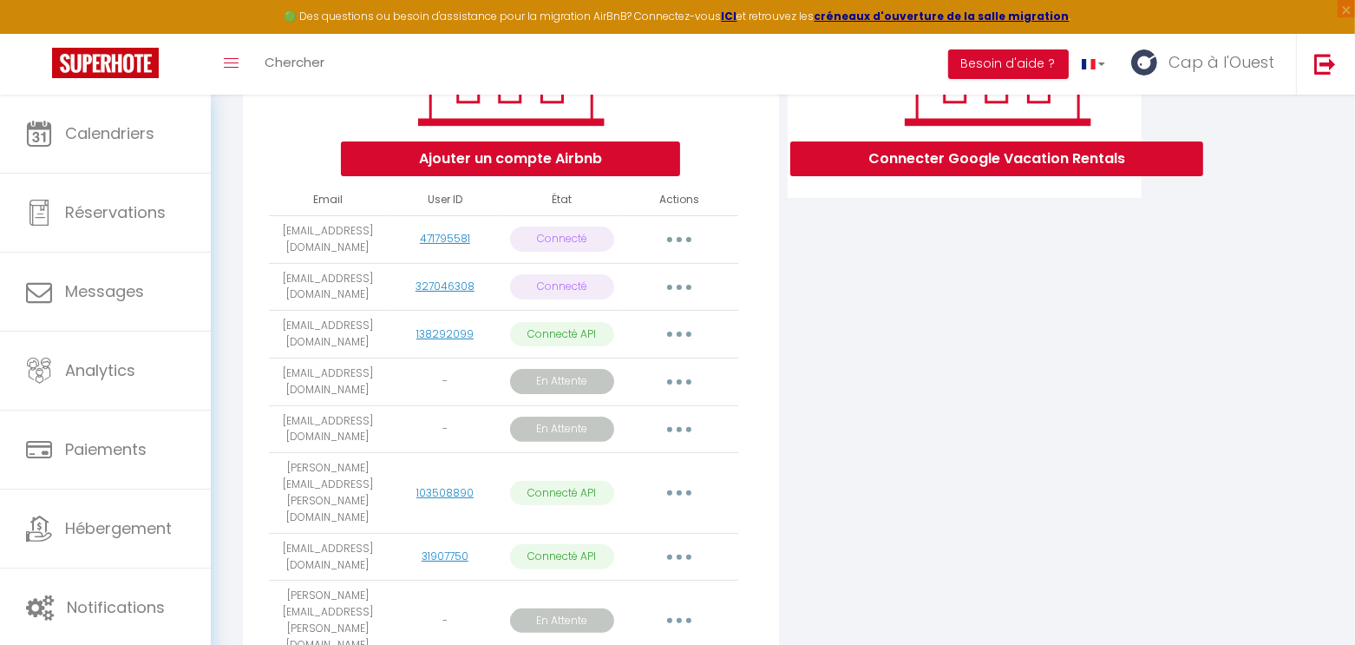
scroll to position [359, 0]
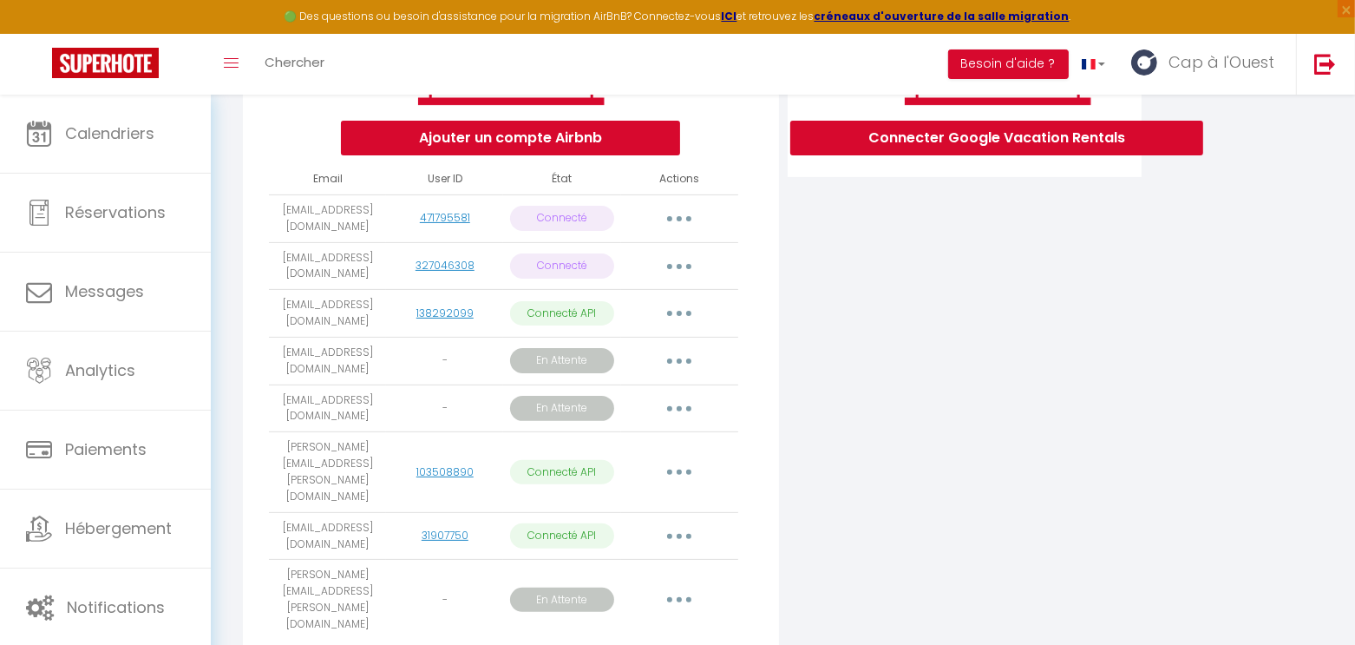
click at [678, 272] on button "button" at bounding box center [679, 266] width 49 height 28
click at [593, 370] on link "Reconnecter le compte" at bounding box center [603, 367] width 192 height 29
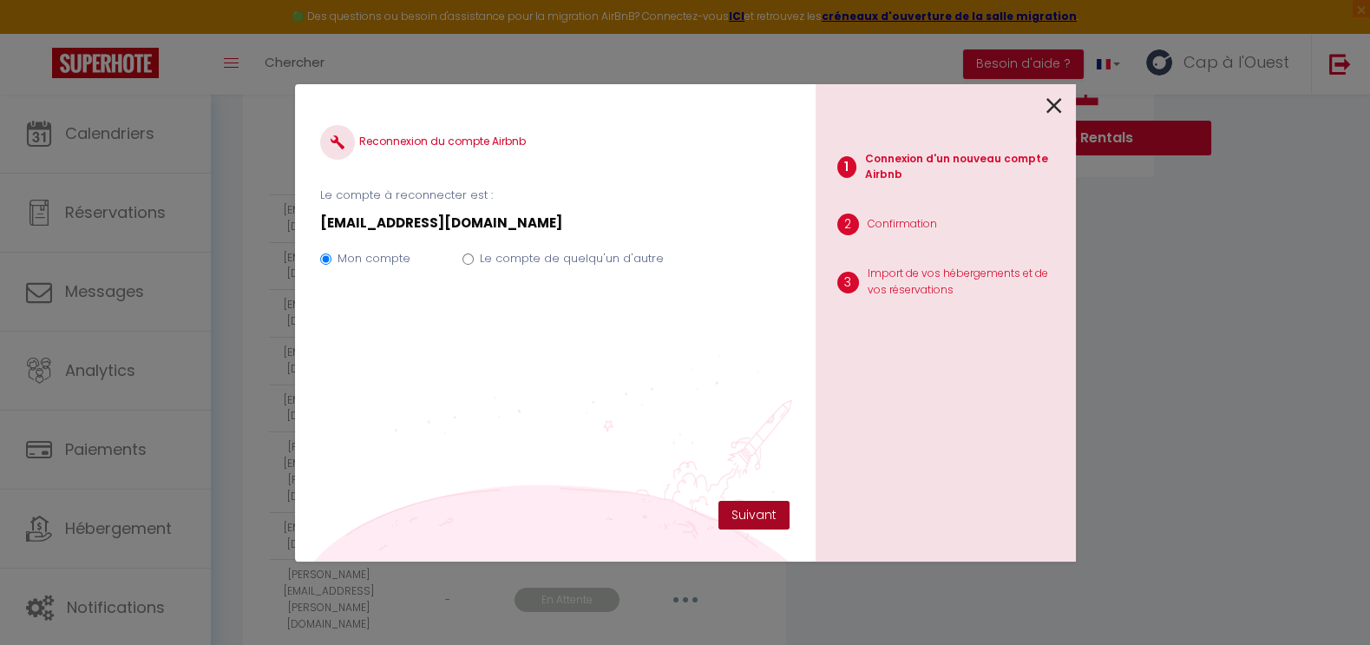
click at [738, 501] on button "Suivant" at bounding box center [753, 515] width 71 height 29
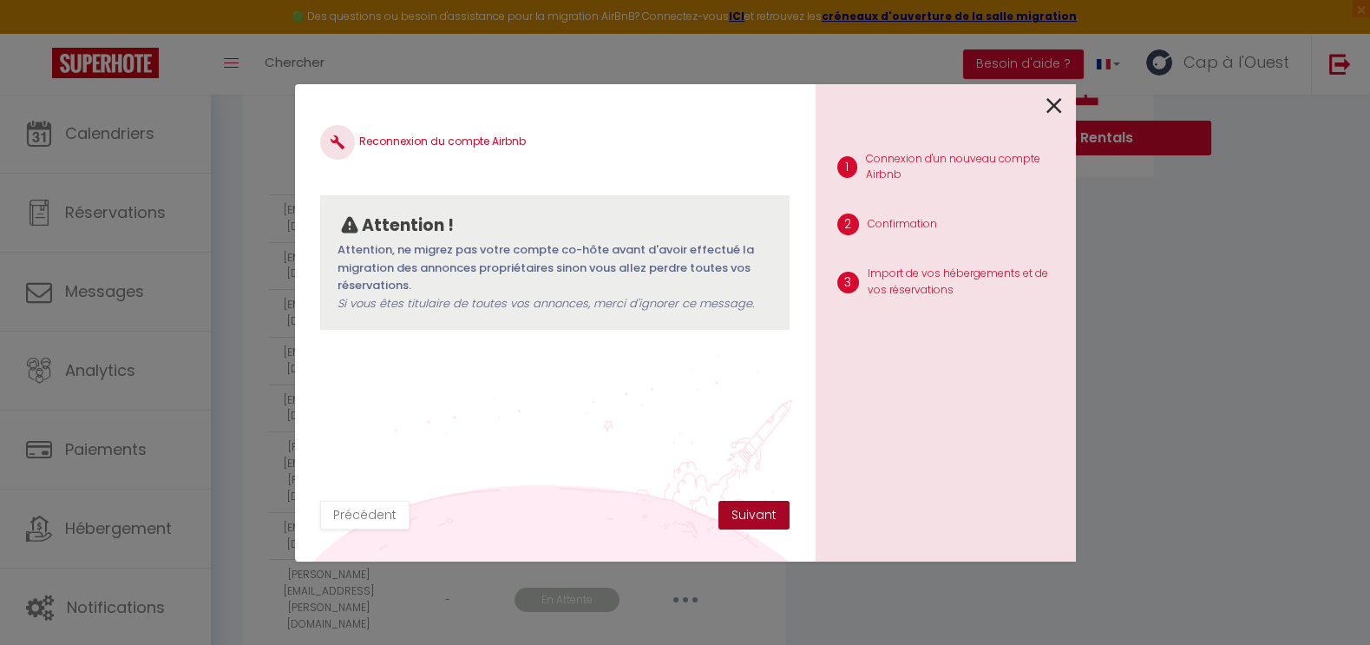
click at [762, 512] on button "Suivant" at bounding box center [753, 515] width 71 height 29
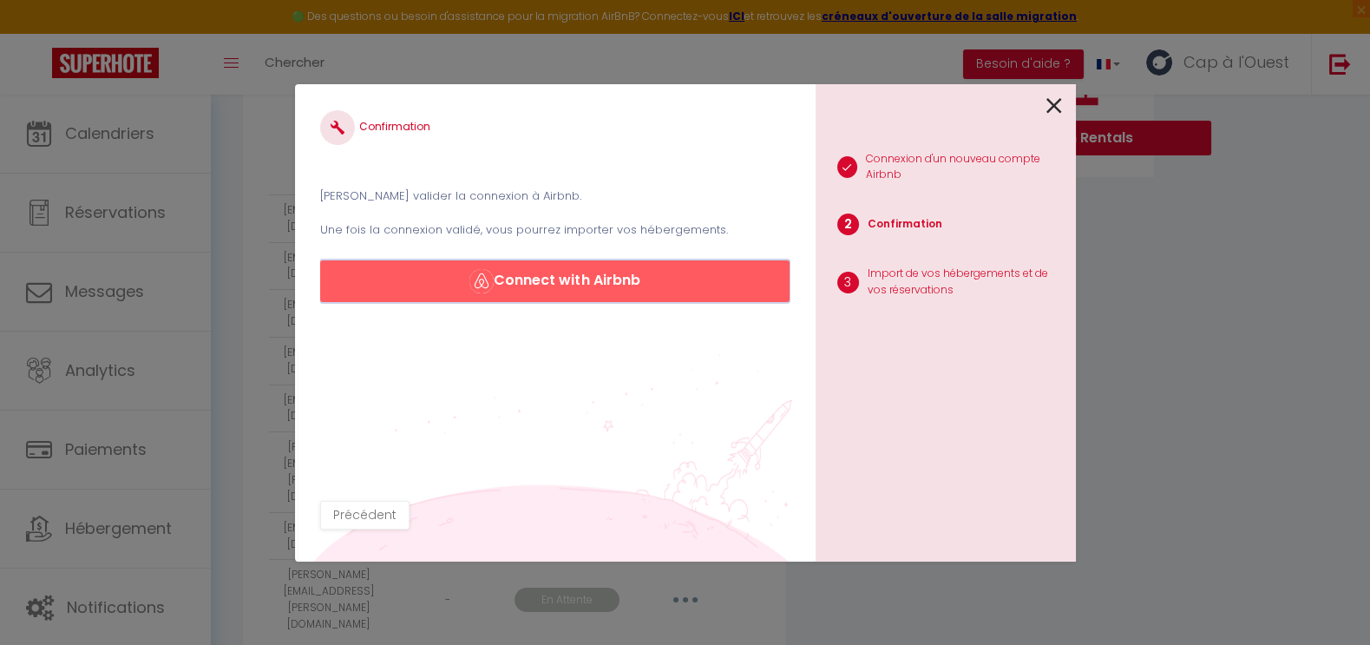
click at [566, 294] on button "Connect with Airbnb" at bounding box center [554, 281] width 469 height 42
click at [1051, 110] on icon at bounding box center [1054, 106] width 16 height 26
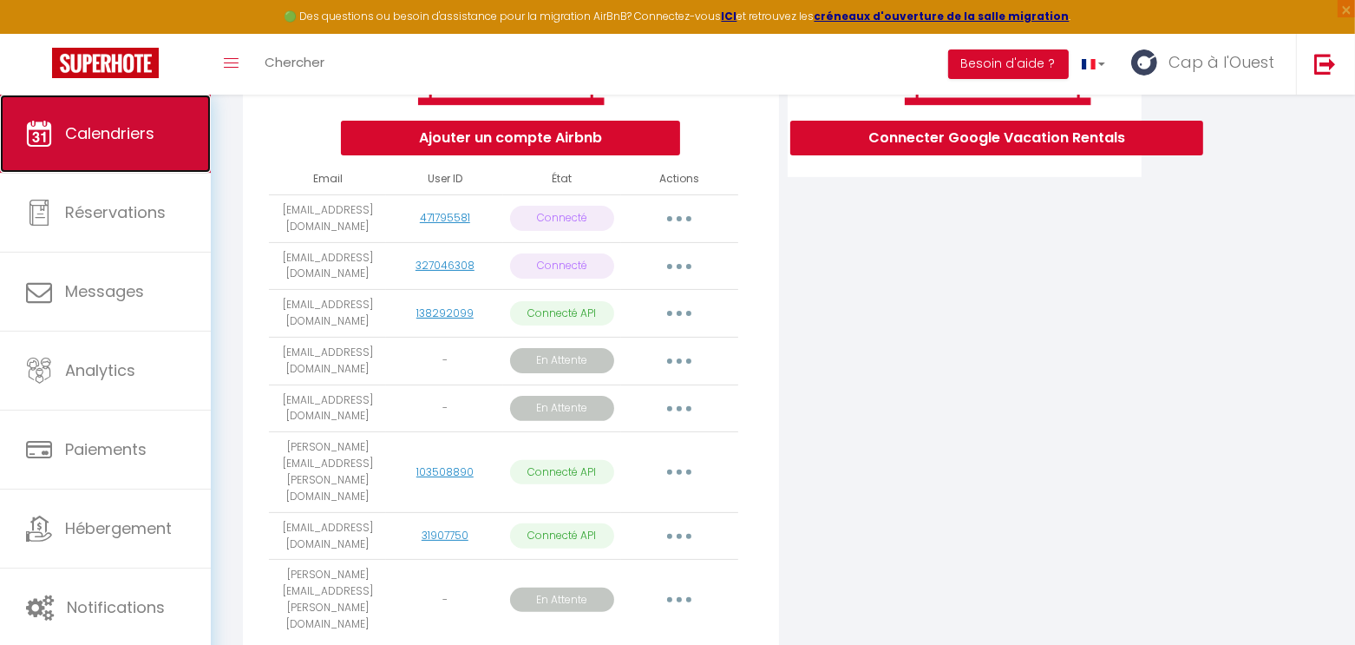
click at [93, 151] on link "Calendriers" at bounding box center [105, 134] width 211 height 78
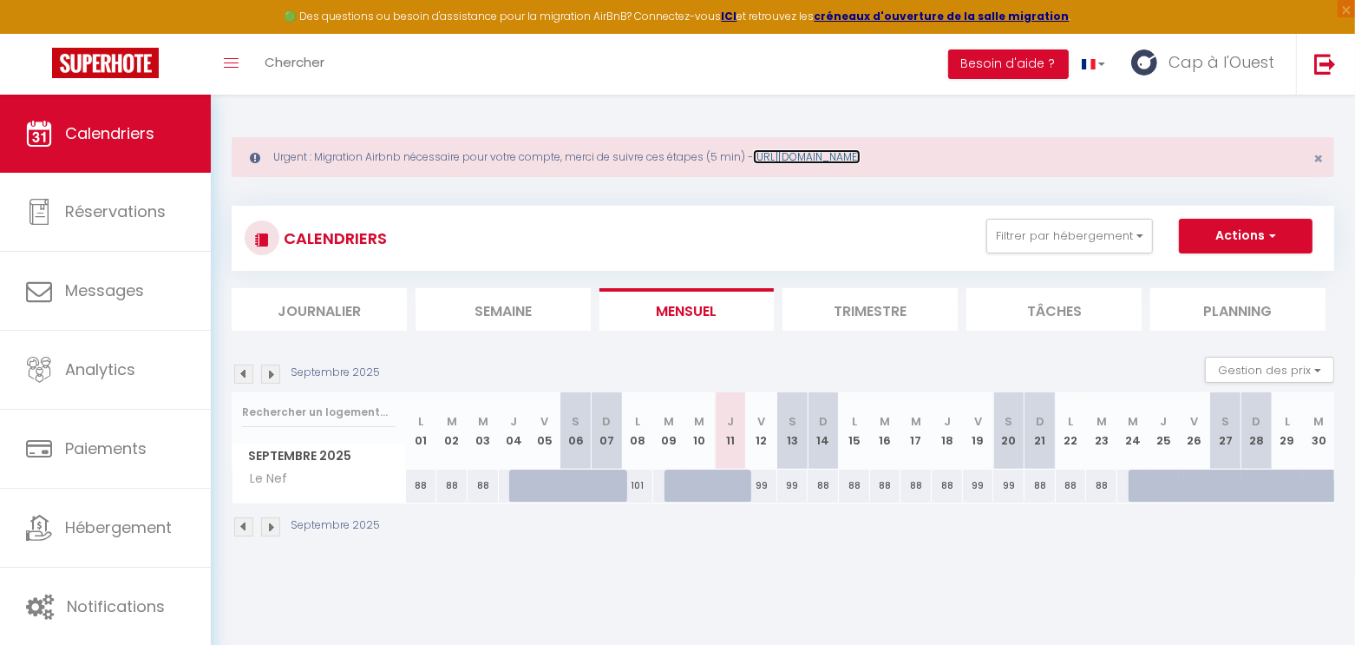
click at [861, 154] on link "https://superhote.com/migration-airbnb" at bounding box center [807, 156] width 108 height 15
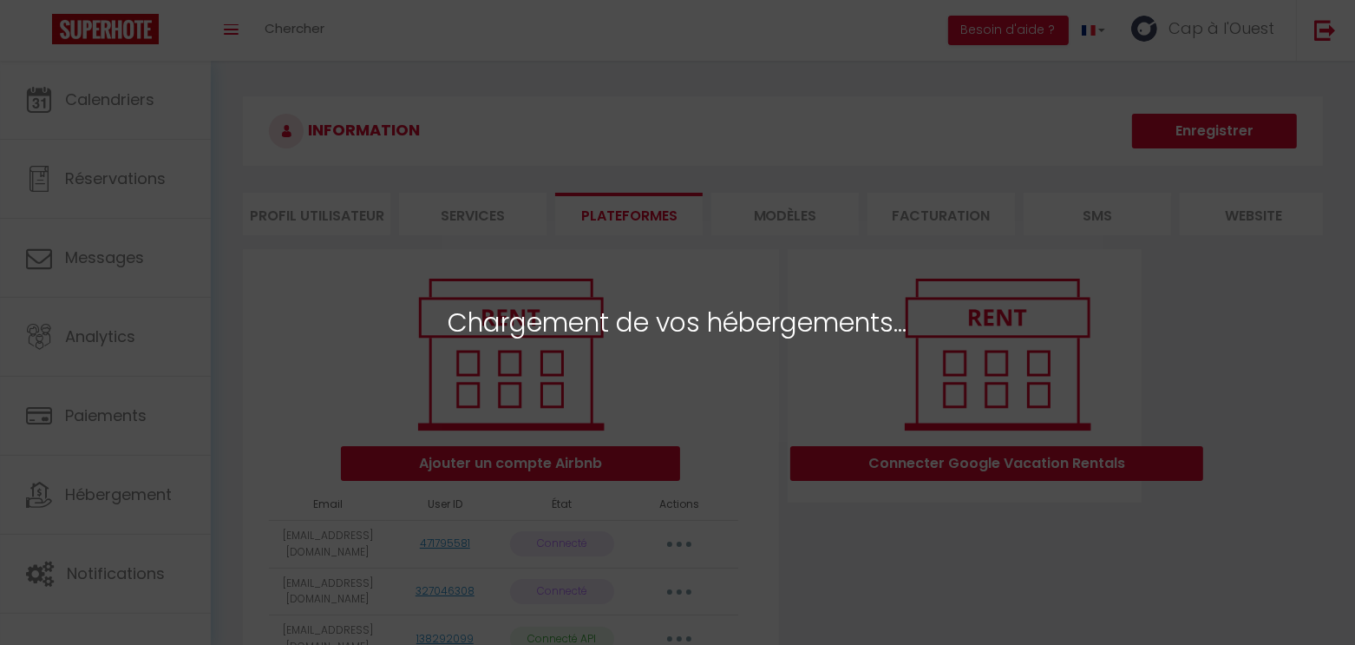
click at [790, 406] on div "Chargement de vos hébergements..." at bounding box center [677, 322] width 1355 height 645
click at [663, 258] on div "Chargement de vos hébergements..." at bounding box center [677, 322] width 1355 height 645
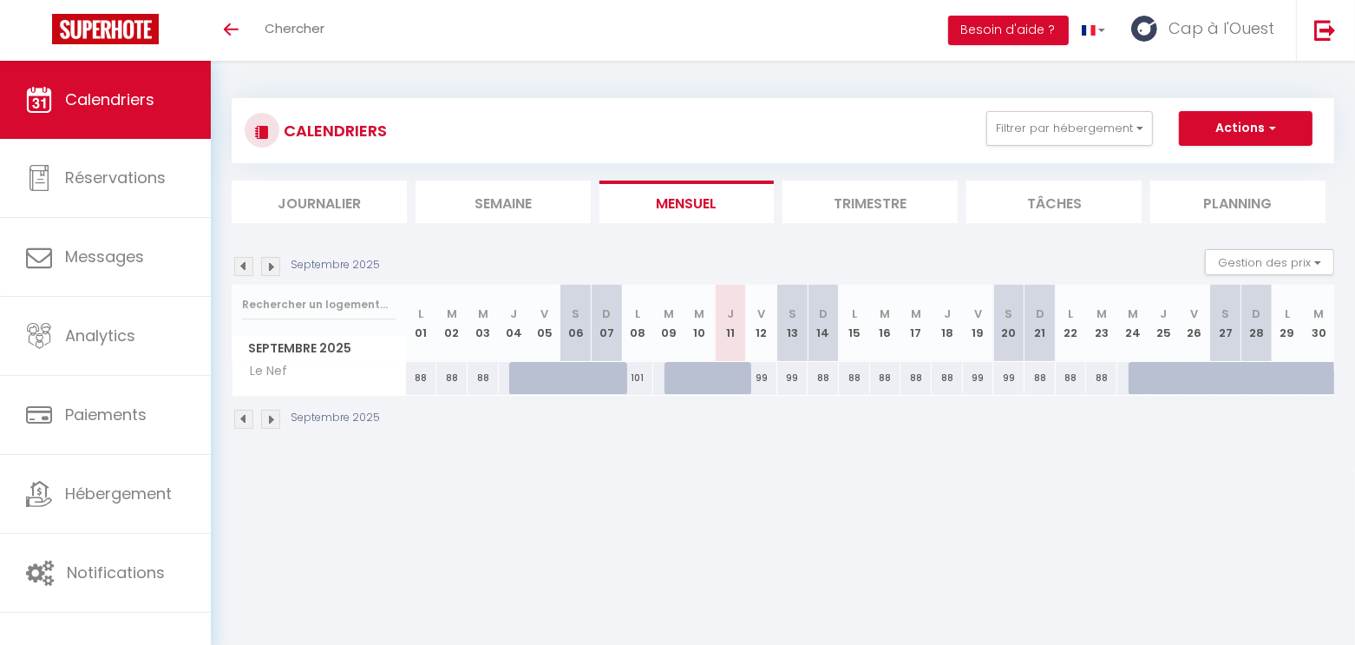
click at [154, 102] on link "Calendriers" at bounding box center [105, 100] width 211 height 78
click at [1258, 22] on span "Cap à l'Ouest" at bounding box center [1222, 28] width 106 height 22
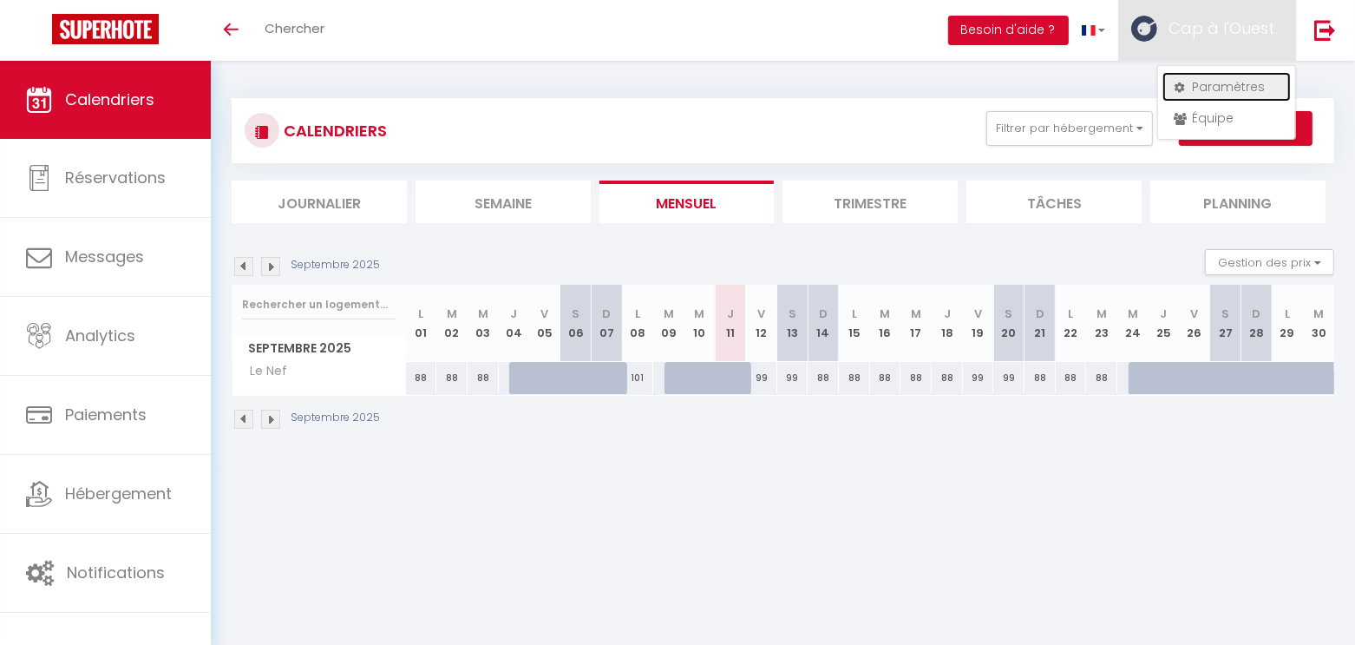
click at [1225, 92] on link "Paramètres" at bounding box center [1227, 86] width 128 height 29
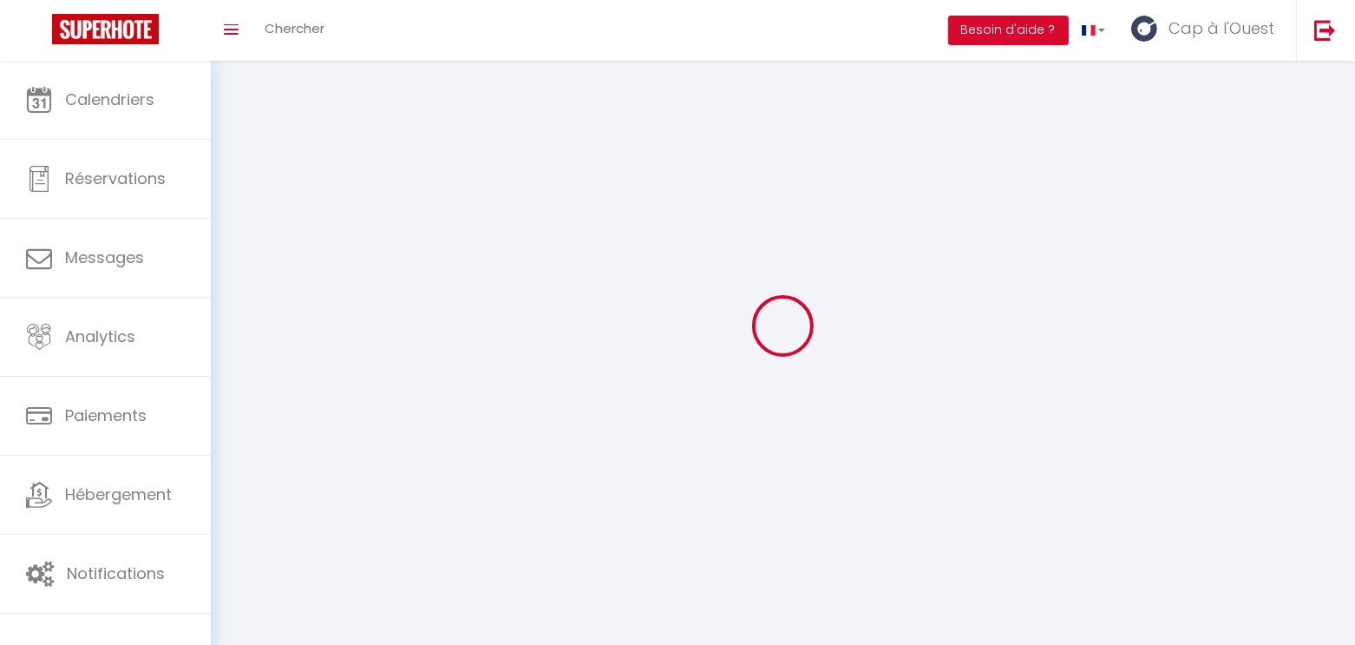
type input "Cap à l'Ouest"
type input "Conciergerie"
type input "0662723620"
type input "6 Impasse des Géraniums"
type input "85100"
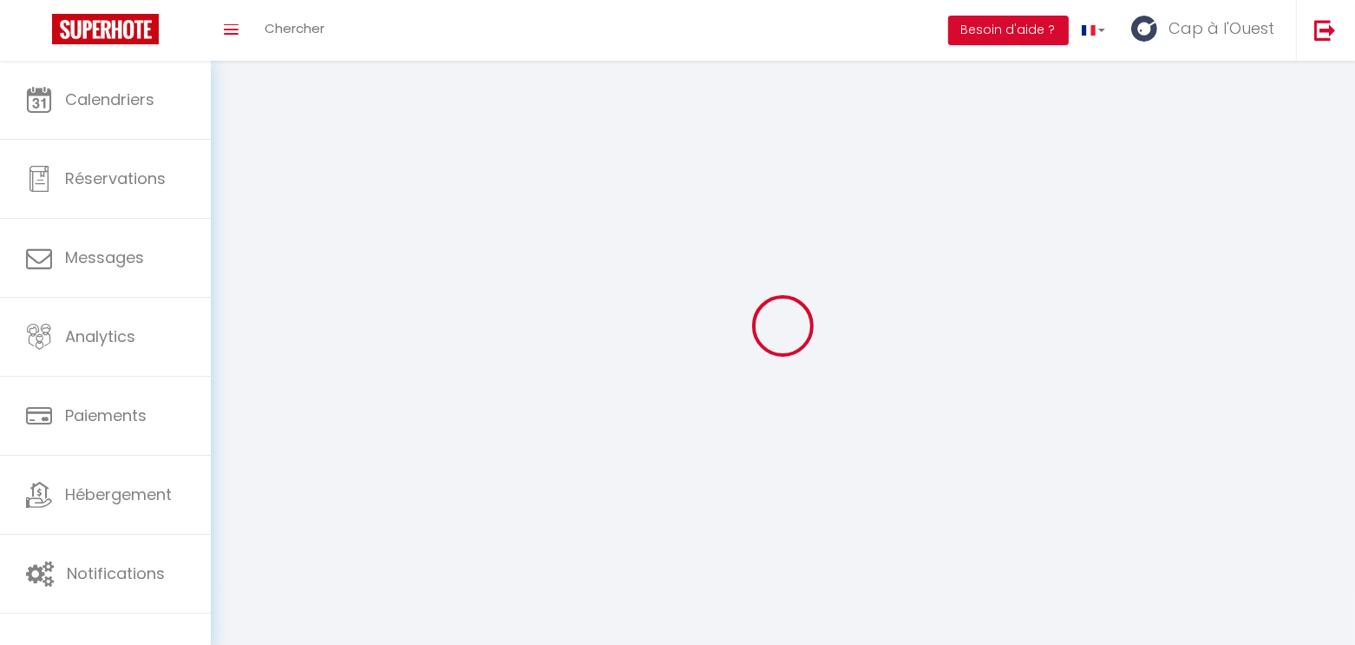
type input "Les Sables d'Olonne"
type input "xL9Q0eQkaNrlx1cE6aFM50Xi4"
type input "W76zGdaxtCtxM4QbU5KWu6pov"
type input "https://app.superhote.com/#/get-available-rentals/W76zGdaxtCtxM4QbU5KWu6pov"
select select "28"
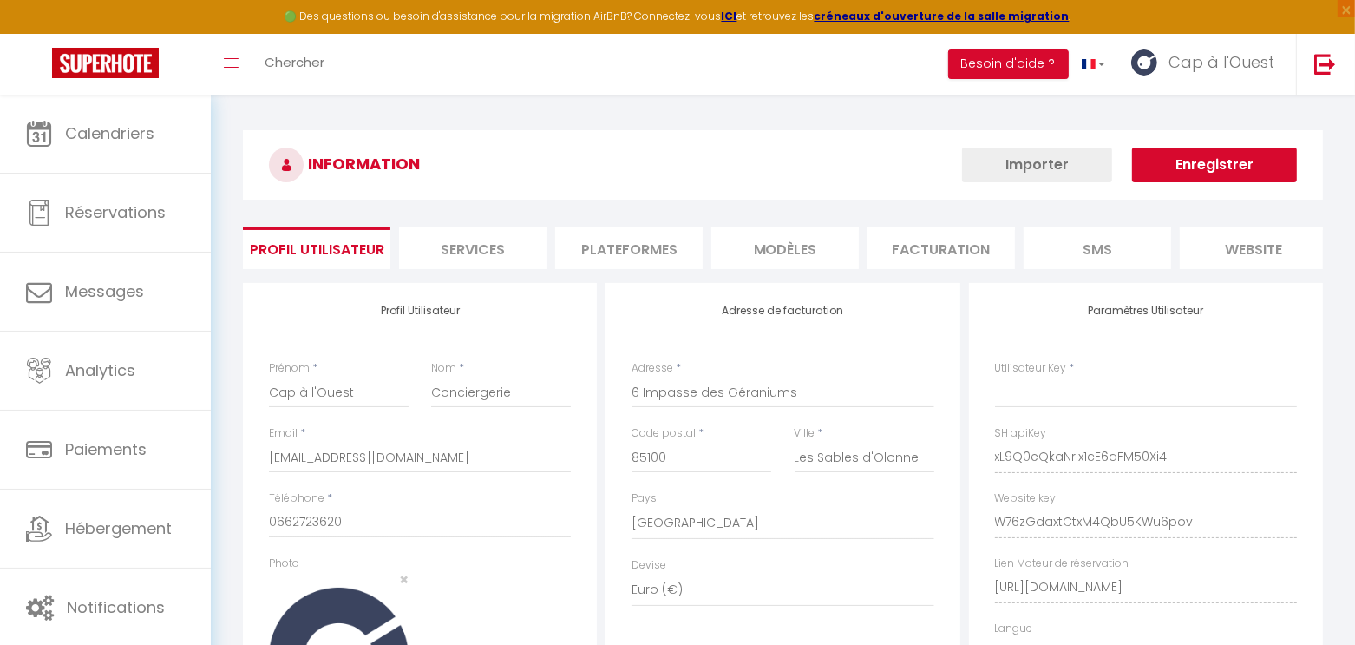
type input "xL9Q0eQkaNrlx1cE6aFM50Xi4"
type input "W76zGdaxtCtxM4QbU5KWu6pov"
type input "https://app.superhote.com/#/get-available-rentals/W76zGdaxtCtxM4QbU5KWu6pov"
select select "fr"
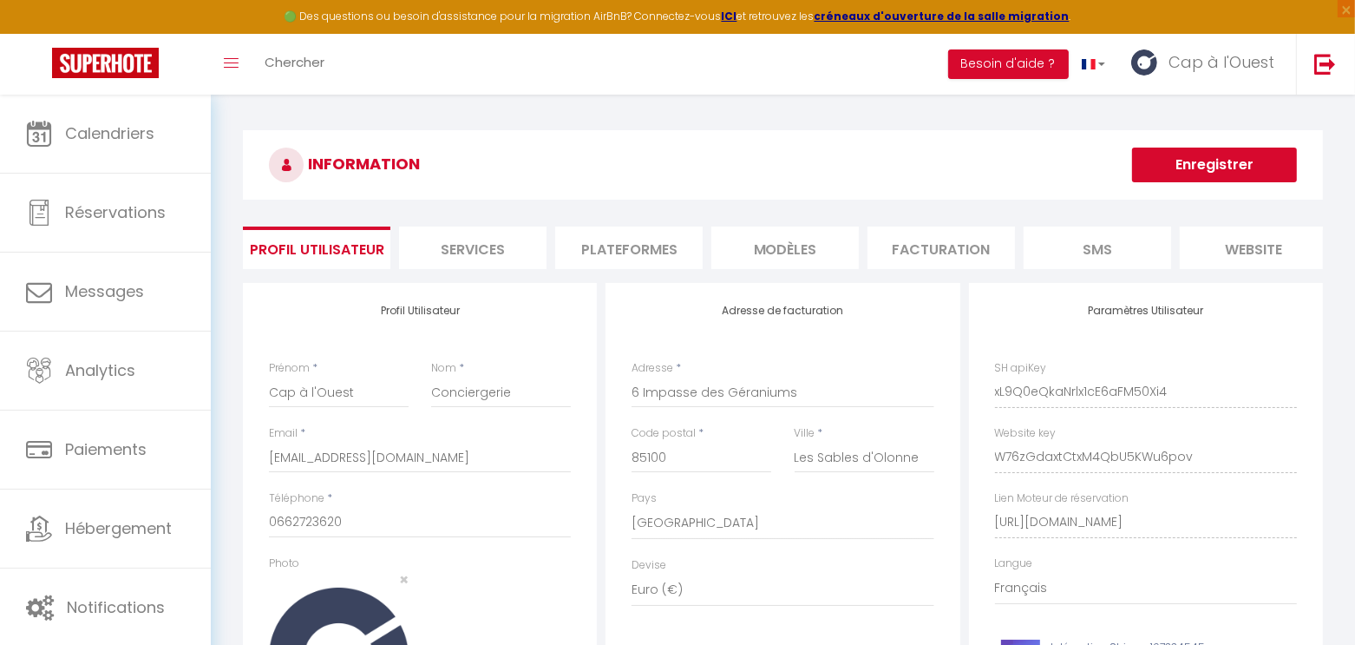
click at [655, 249] on li "Plateformes" at bounding box center [628, 247] width 147 height 43
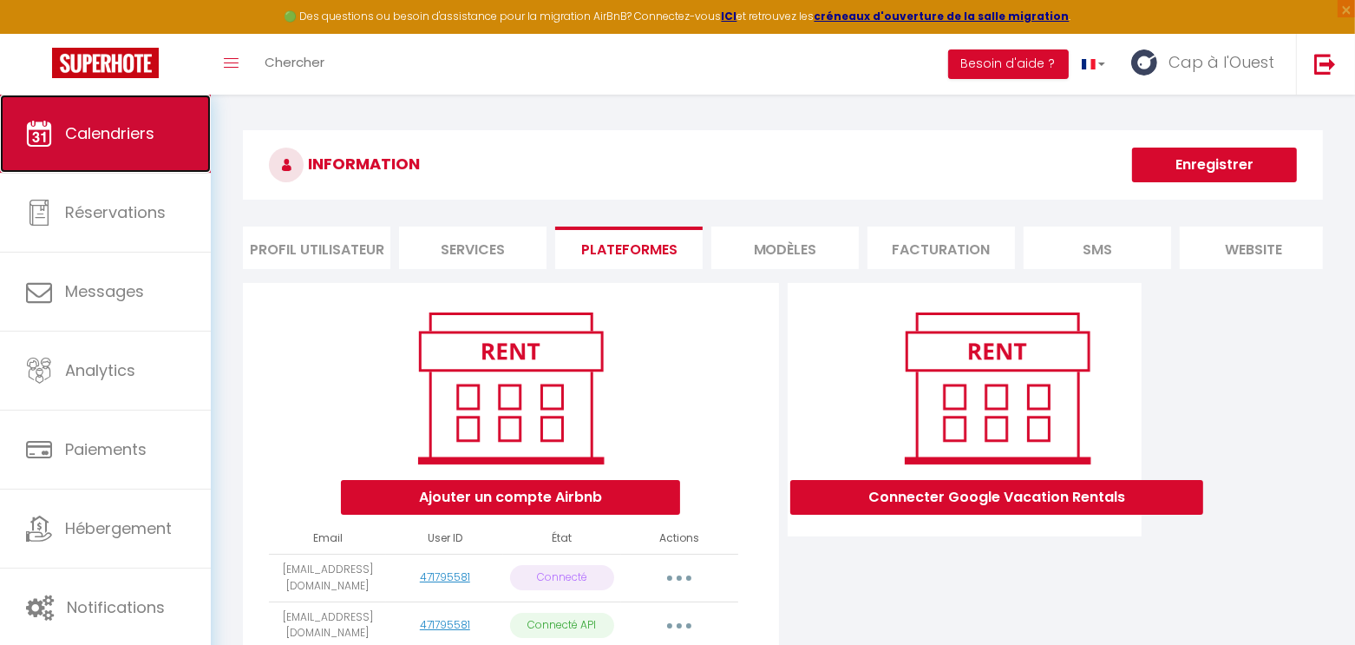
click at [68, 142] on span "Calendriers" at bounding box center [109, 133] width 89 height 22
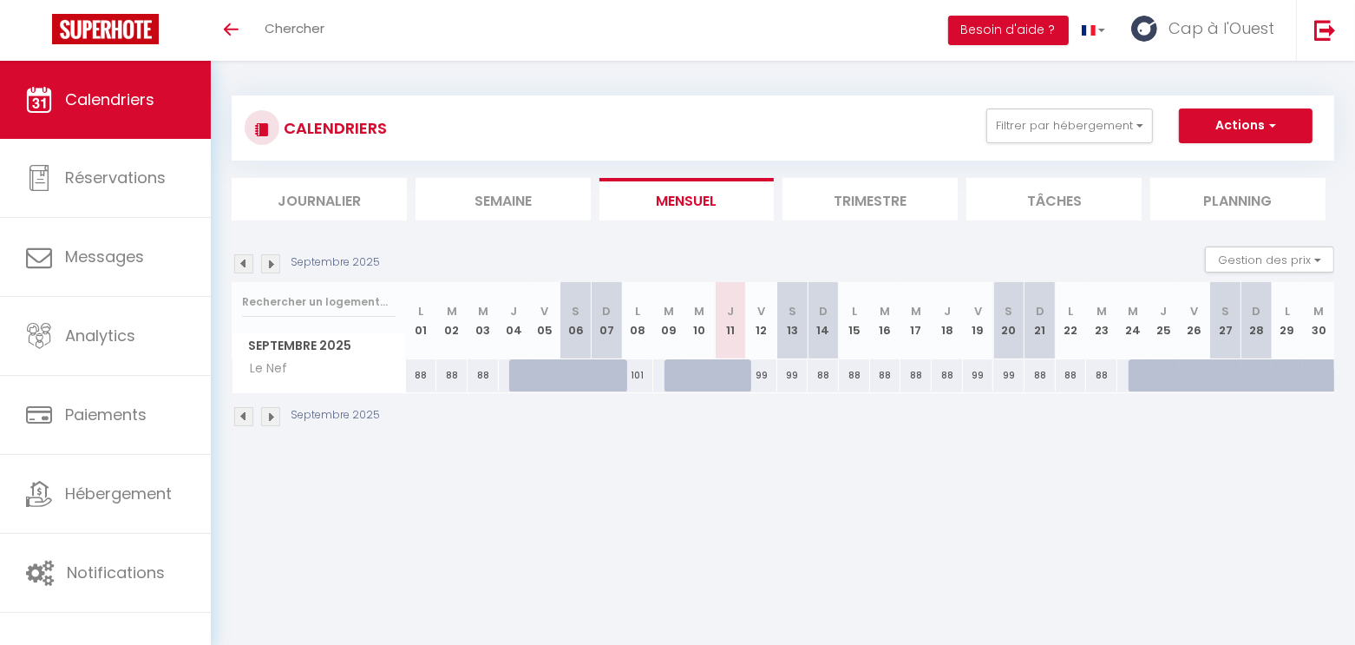
scroll to position [3, 0]
